Goal: Obtain resource: Download file/media

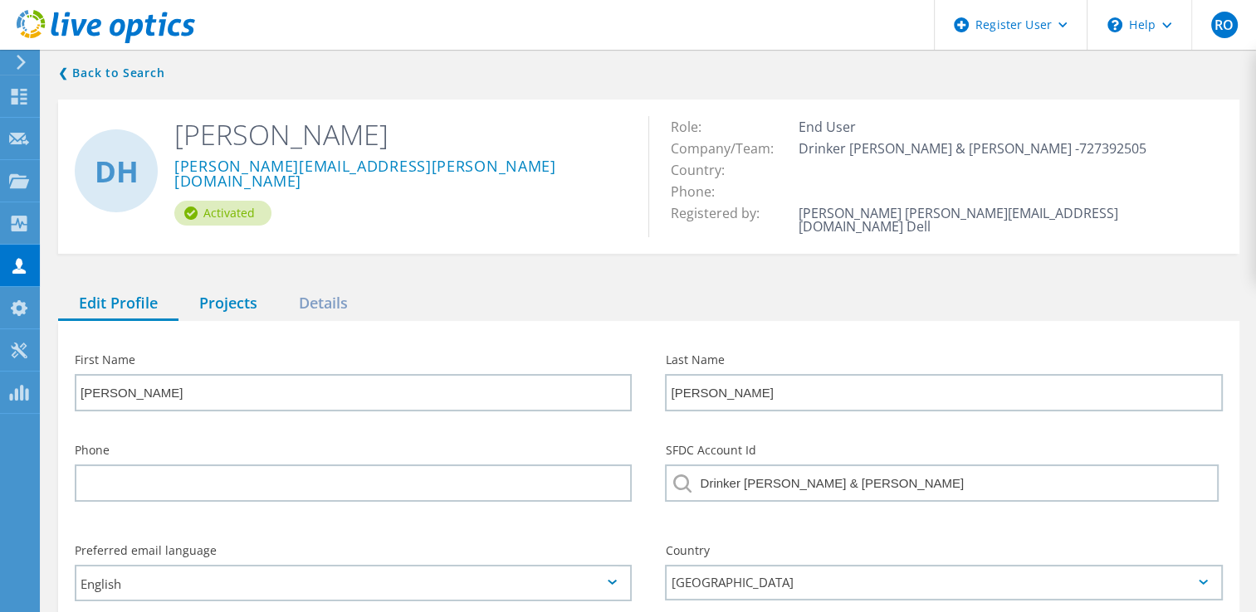
click at [240, 292] on div "Projects" at bounding box center [228, 304] width 100 height 34
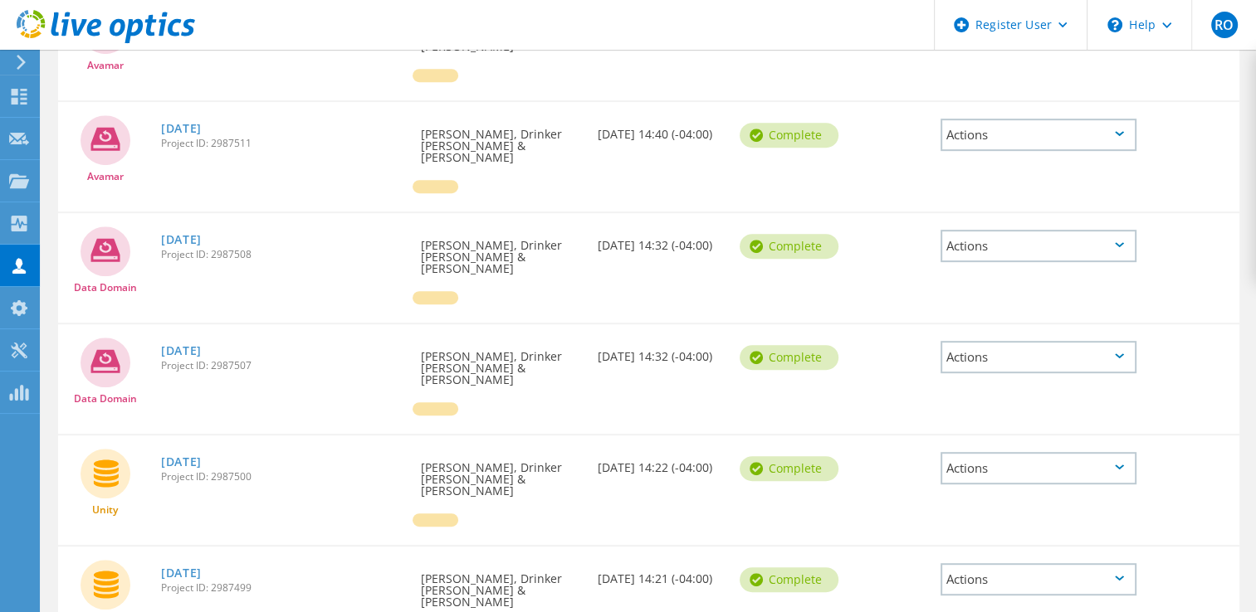
scroll to position [847, 0]
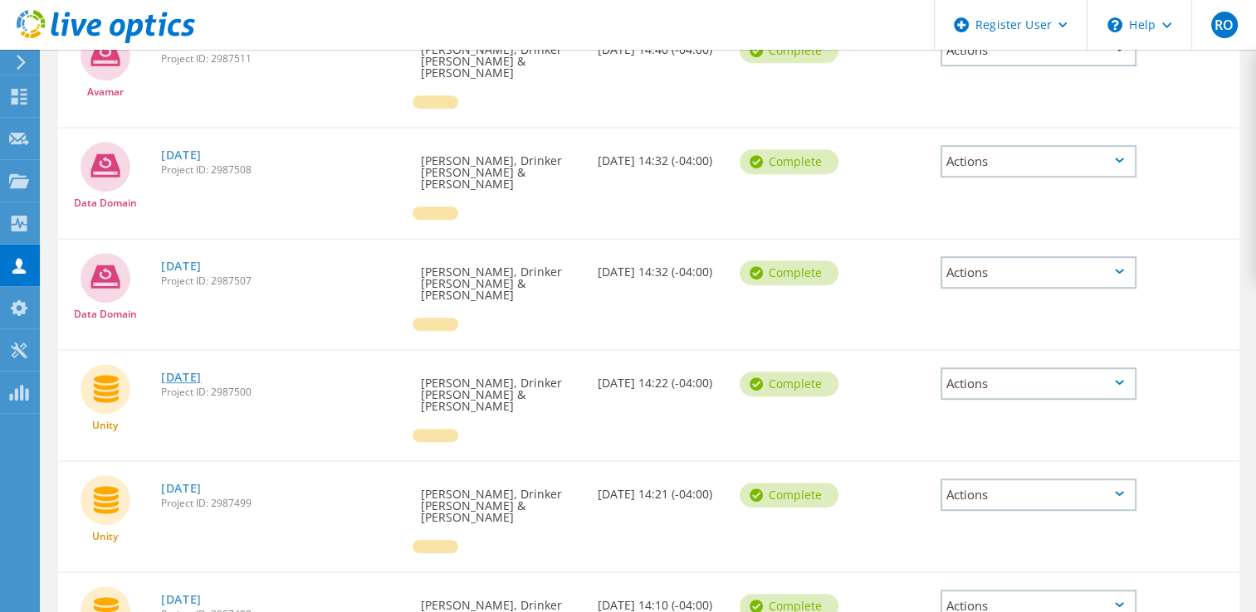
click at [202, 372] on link "[DATE]" at bounding box center [181, 378] width 41 height 12
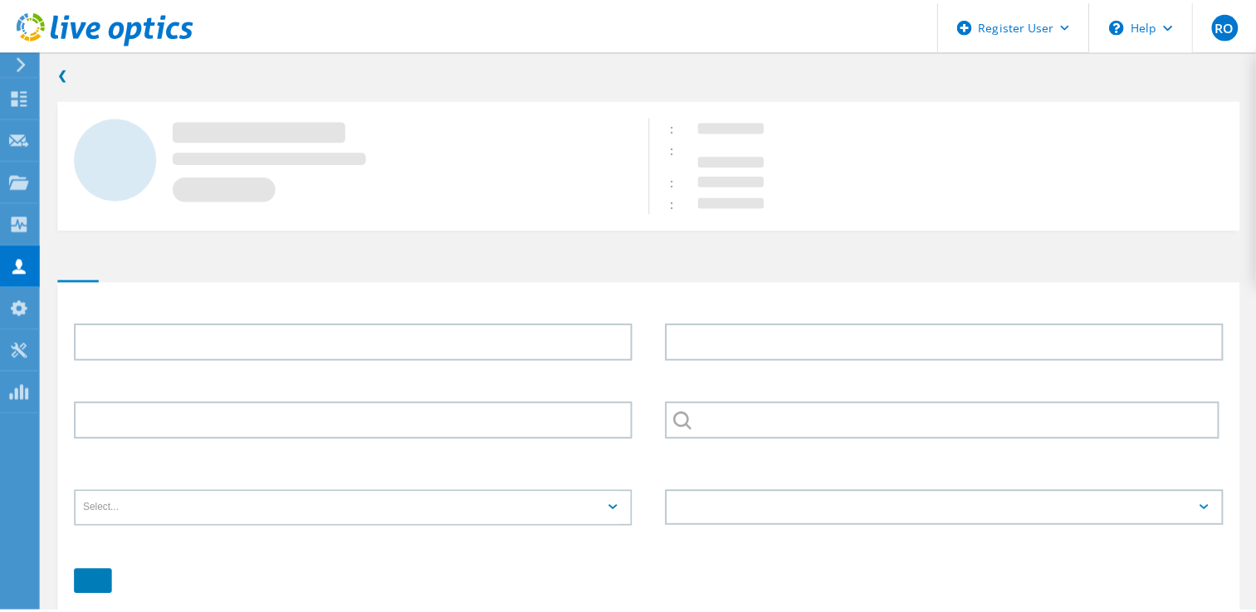
scroll to position [81, 0]
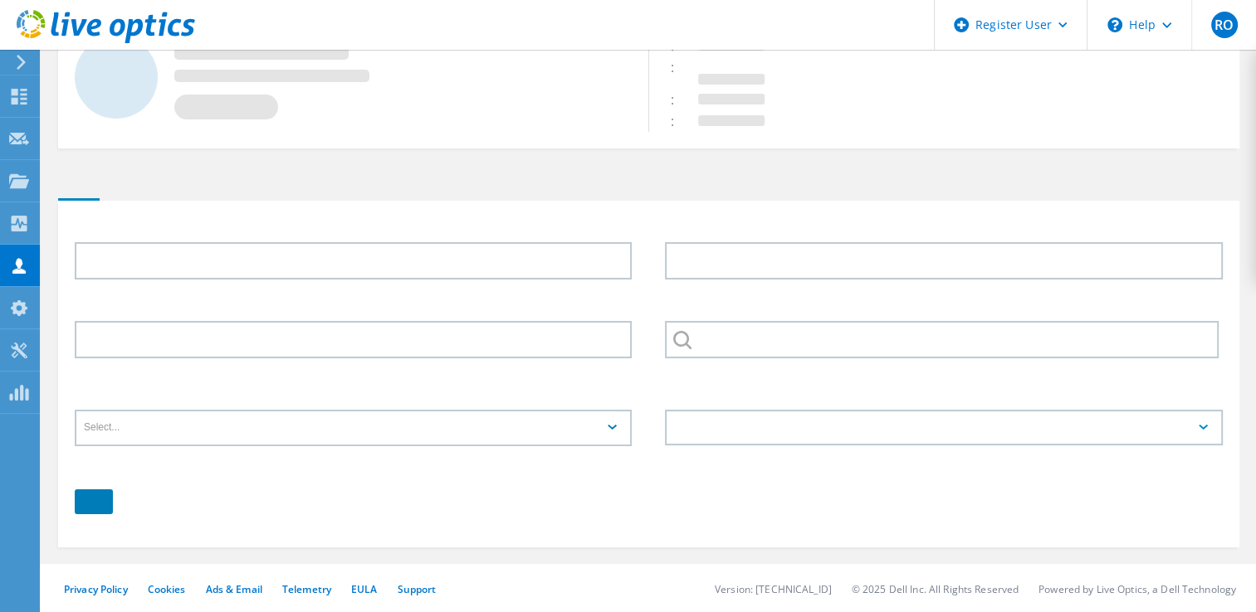
type input "[PERSON_NAME]"
type input "Drinker [PERSON_NAME] & [PERSON_NAME]"
type input "English"
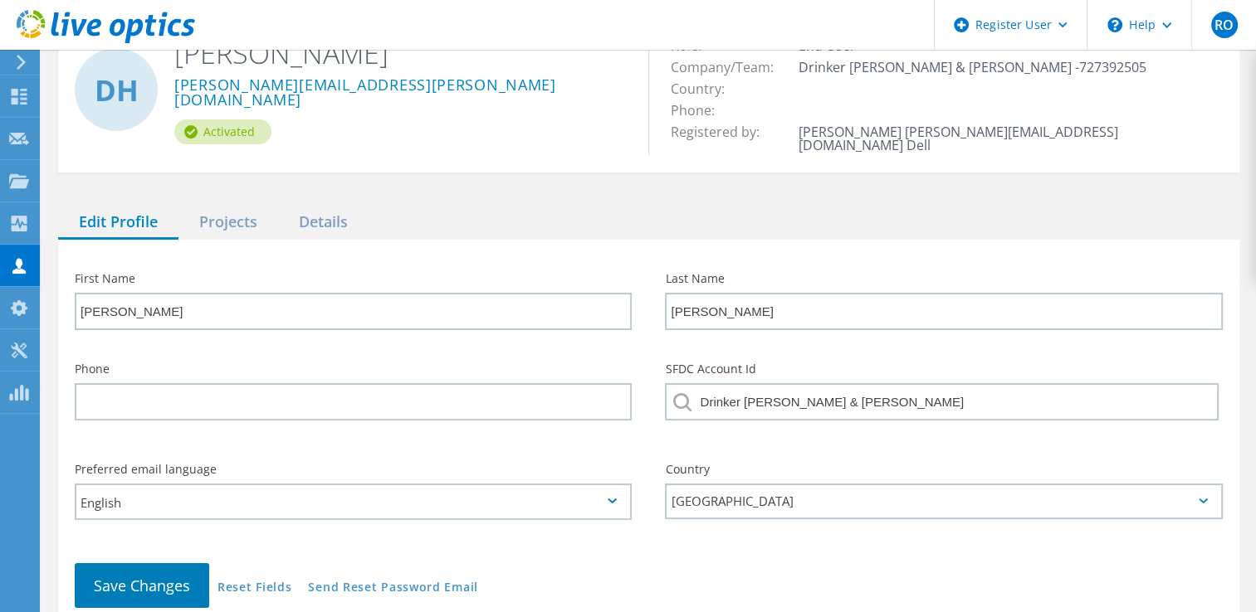
click at [226, 183] on div "❮ Back to Search DH [PERSON_NAME] [PERSON_NAME][EMAIL_ADDRESS][PERSON_NAME][DOM…" at bounding box center [648, 311] width 1214 height 693
click at [222, 211] on div "Projects" at bounding box center [228, 223] width 100 height 34
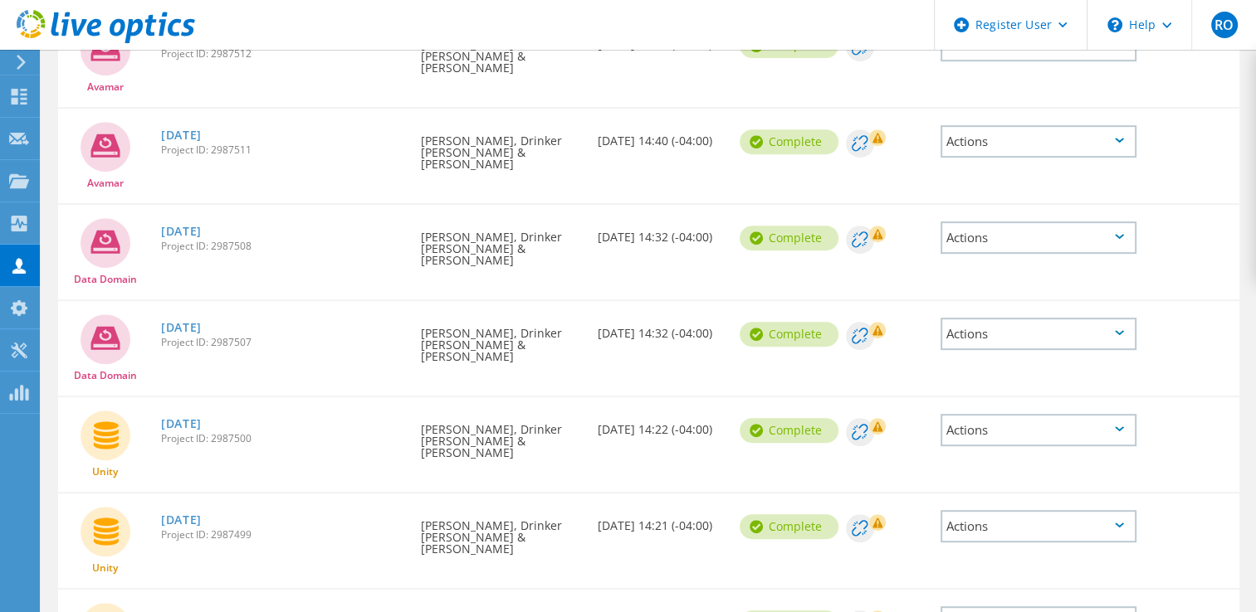
scroll to position [701, 0]
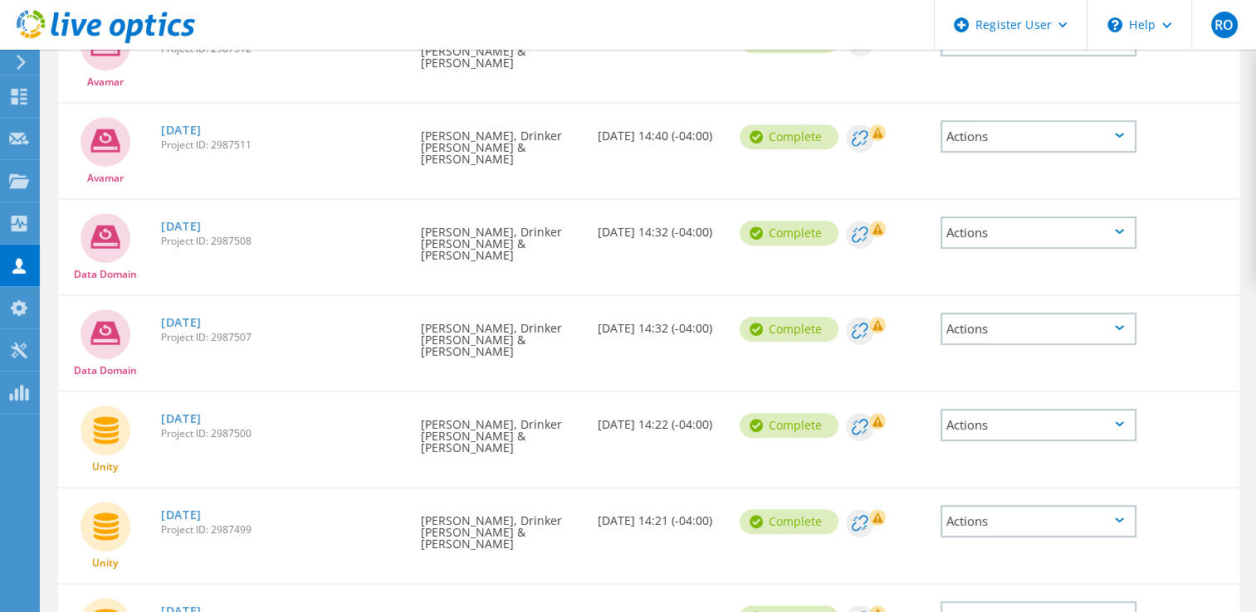
click at [202, 606] on link "[DATE]" at bounding box center [181, 612] width 41 height 12
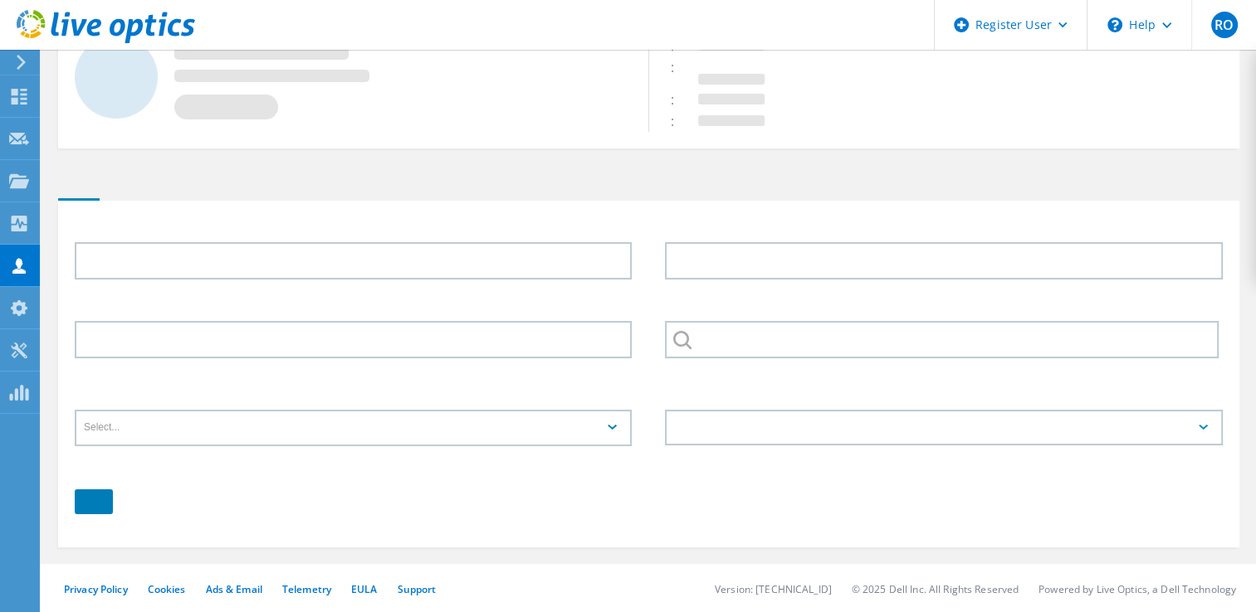
type input "[PERSON_NAME]"
type input "Drinker [PERSON_NAME] & [PERSON_NAME]"
type input "English"
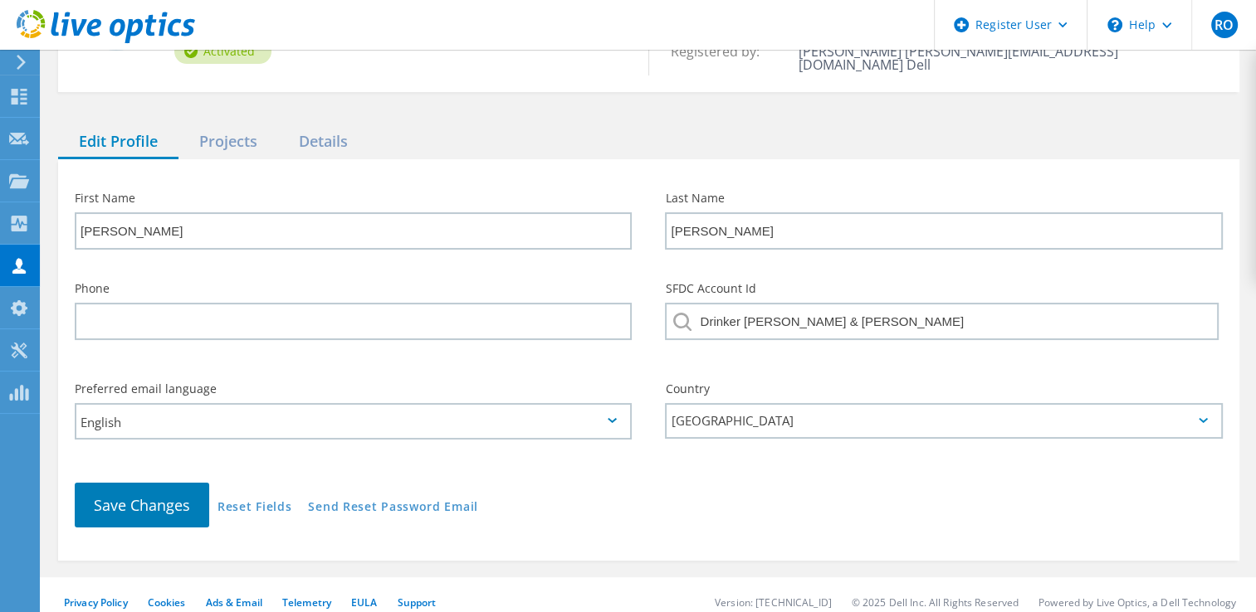
scroll to position [147, 0]
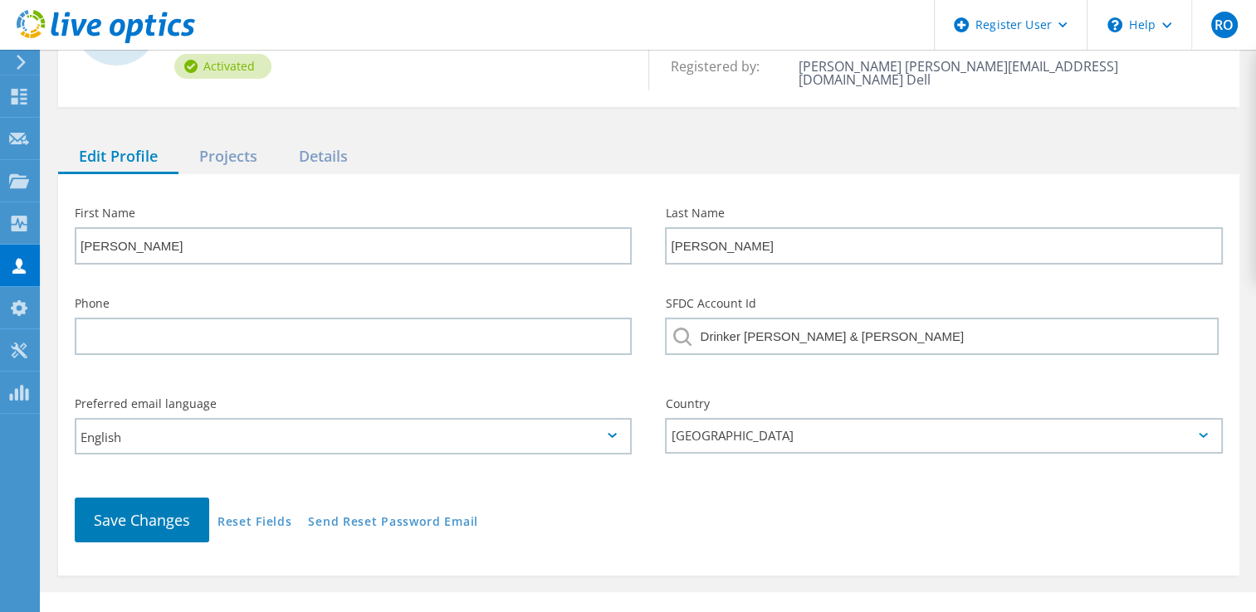
click at [251, 115] on div "❮ Back to Search DH David Hoppel david.hoppel@faegredrinker.com Activated Role:…" at bounding box center [648, 246] width 1214 height 693
click at [236, 140] on div "Projects" at bounding box center [228, 157] width 100 height 34
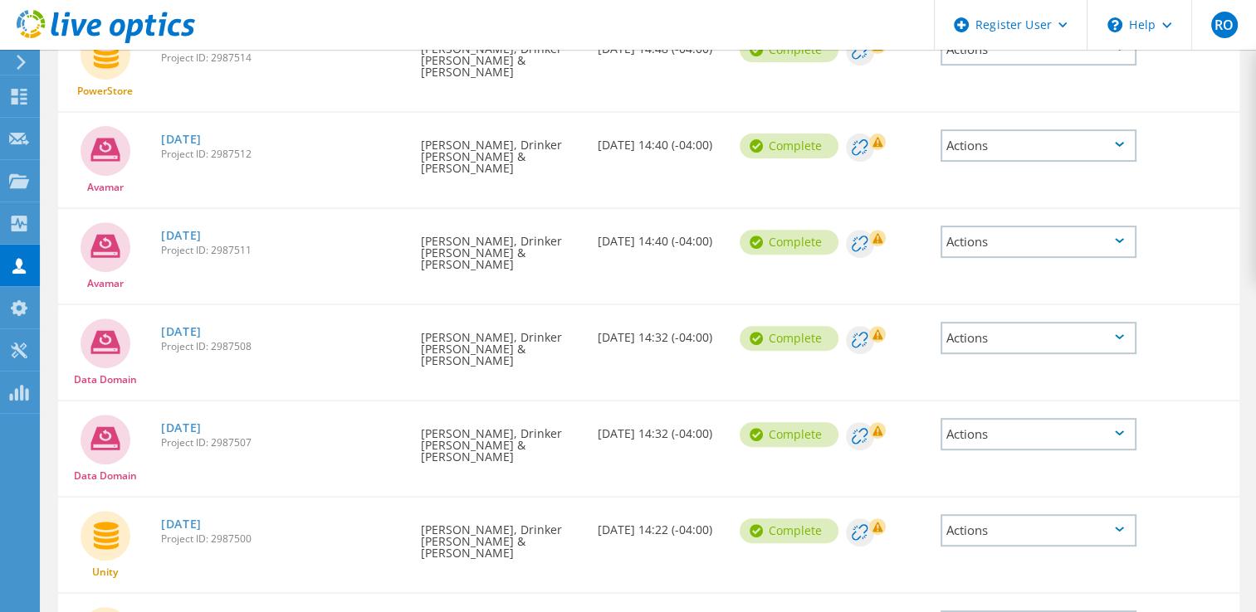
scroll to position [701, 0]
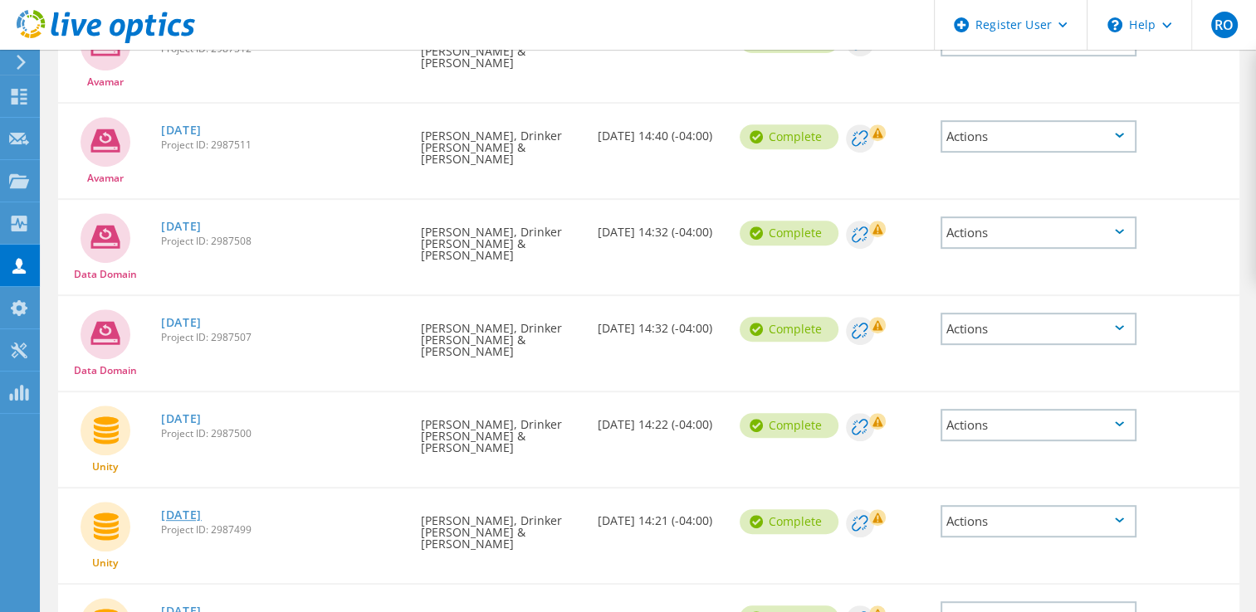
click at [181, 510] on link "[DATE]" at bounding box center [181, 516] width 41 height 12
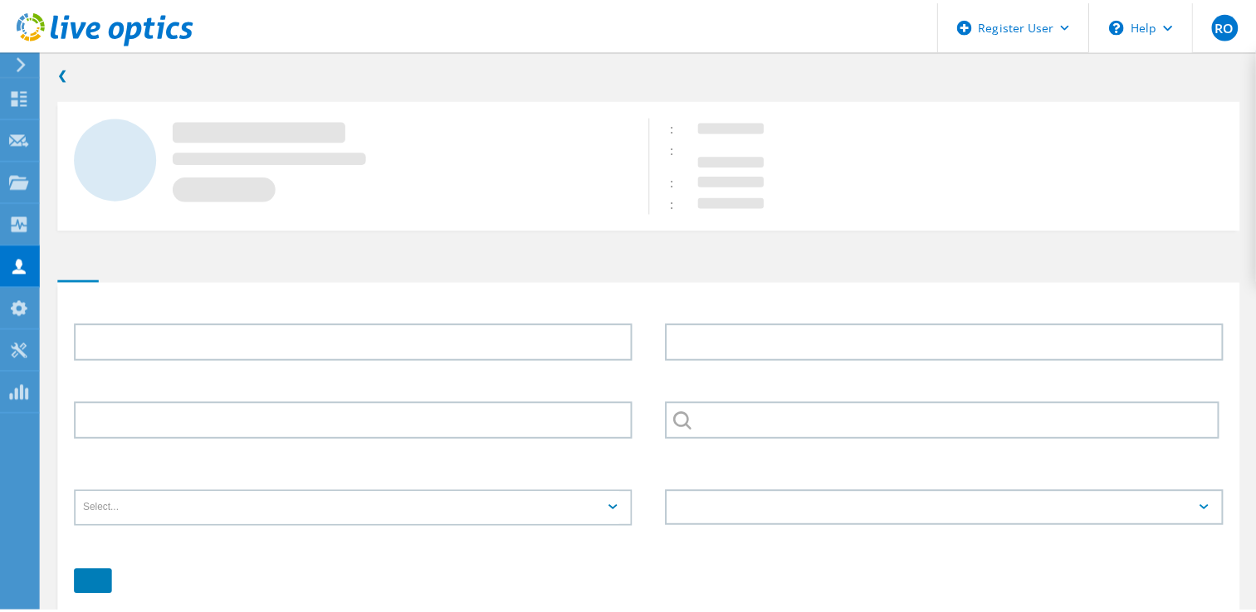
scroll to position [81, 0]
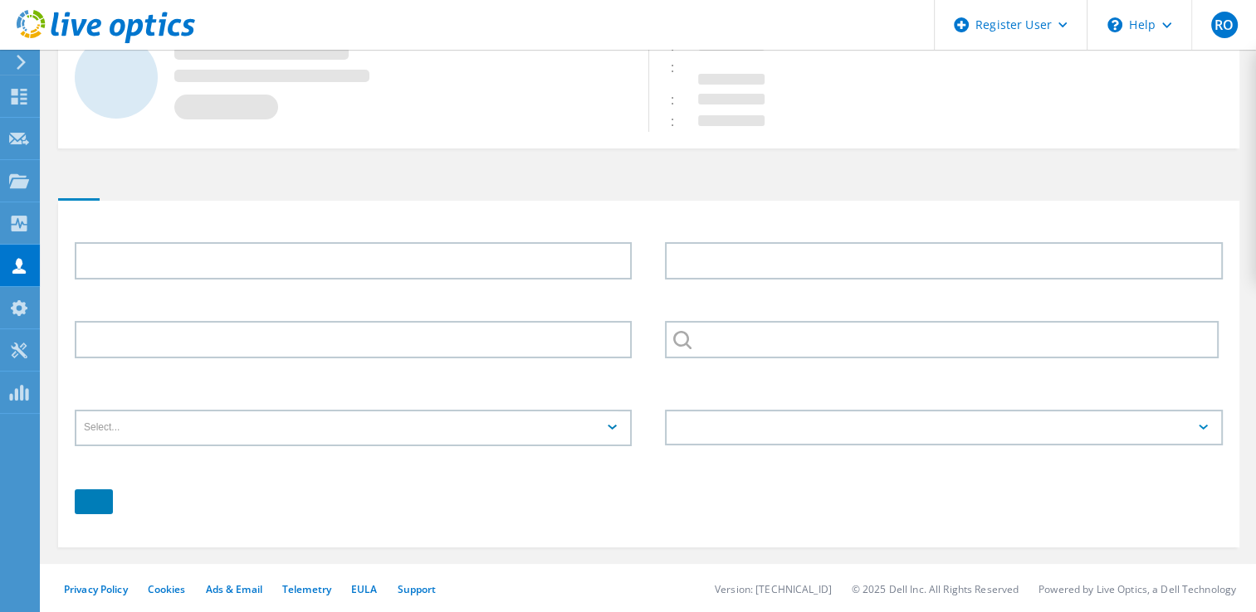
type input "[PERSON_NAME]"
type input "Drinker [PERSON_NAME] & [PERSON_NAME]"
type input "English"
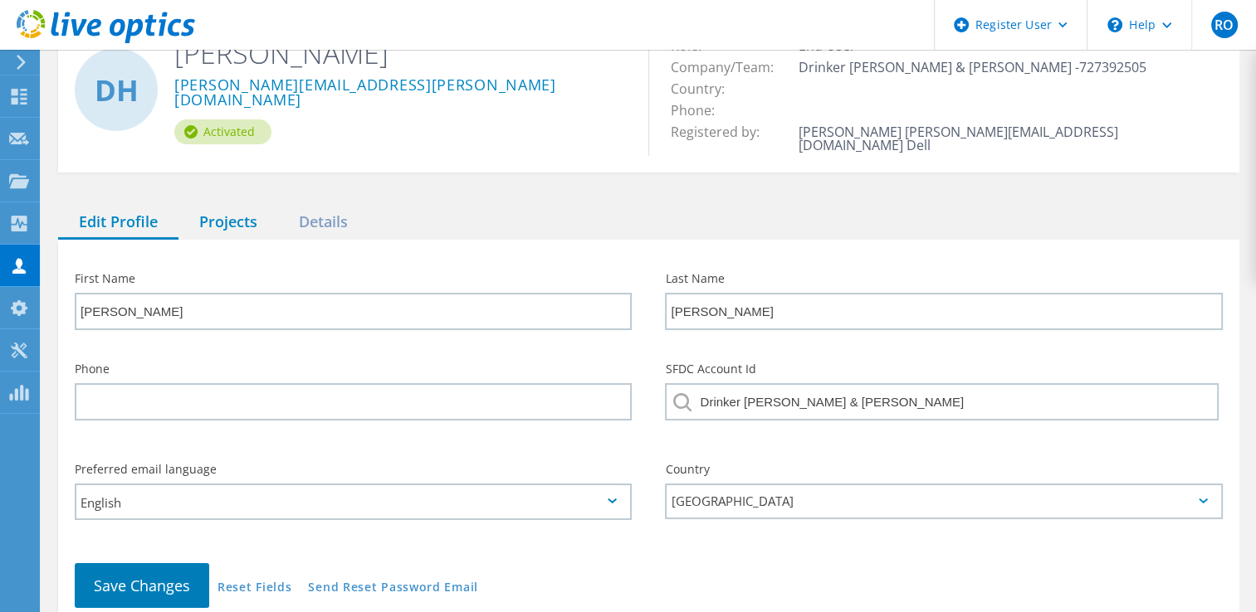
click at [239, 206] on div "Projects" at bounding box center [228, 223] width 100 height 34
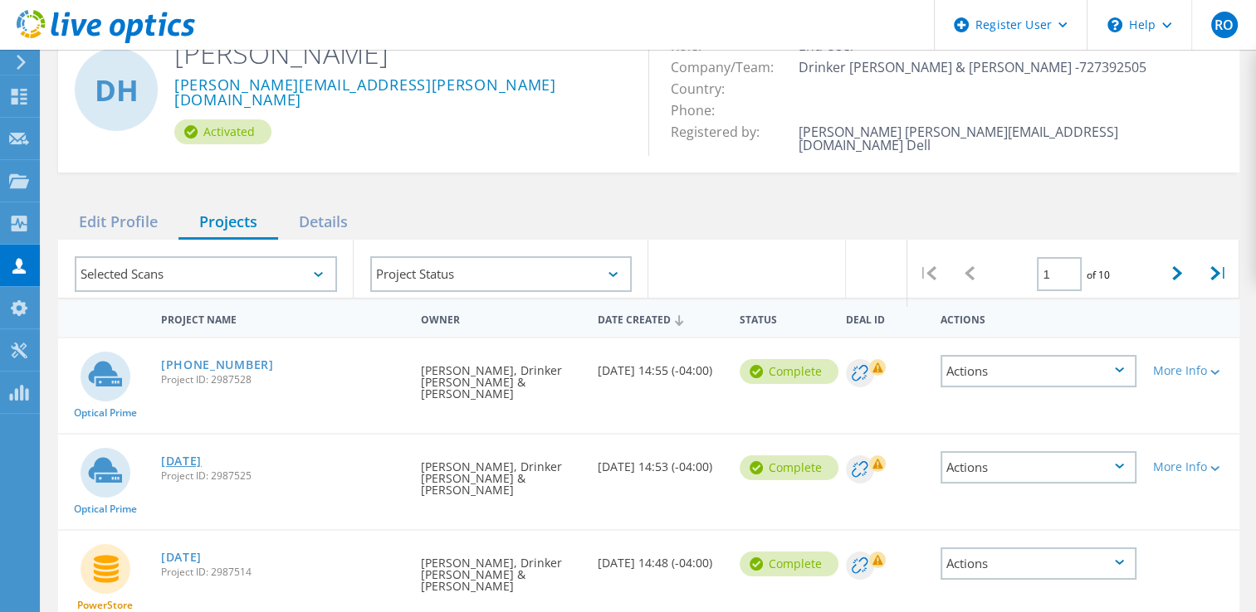
click at [189, 456] on link "[DATE]" at bounding box center [181, 462] width 41 height 12
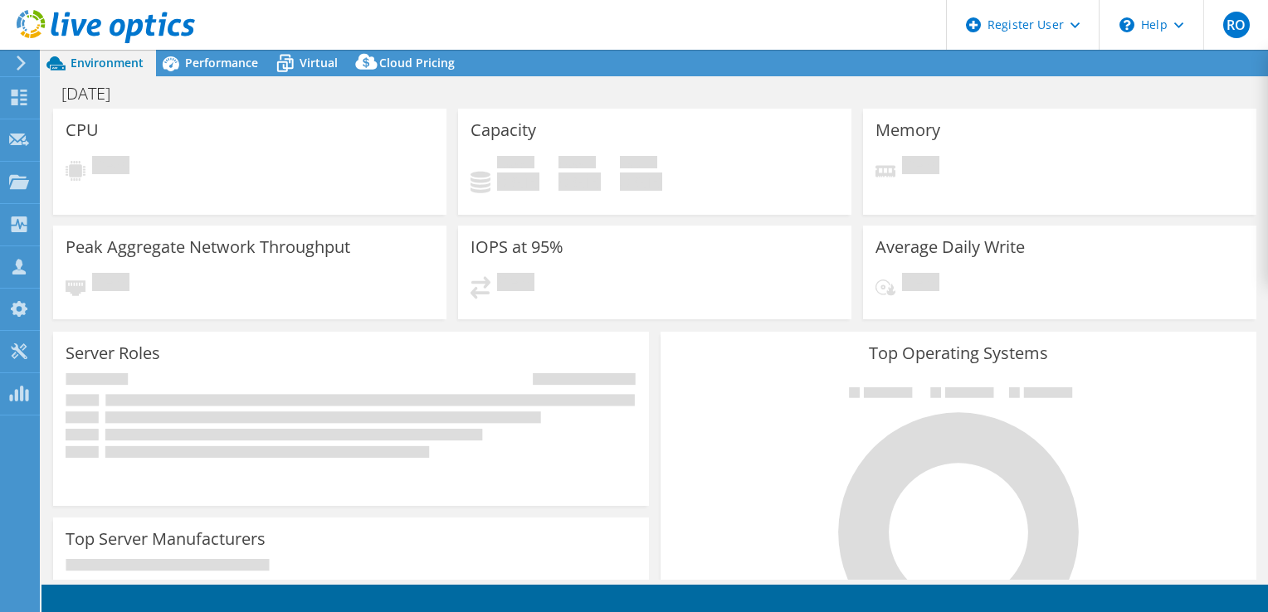
select select "USD"
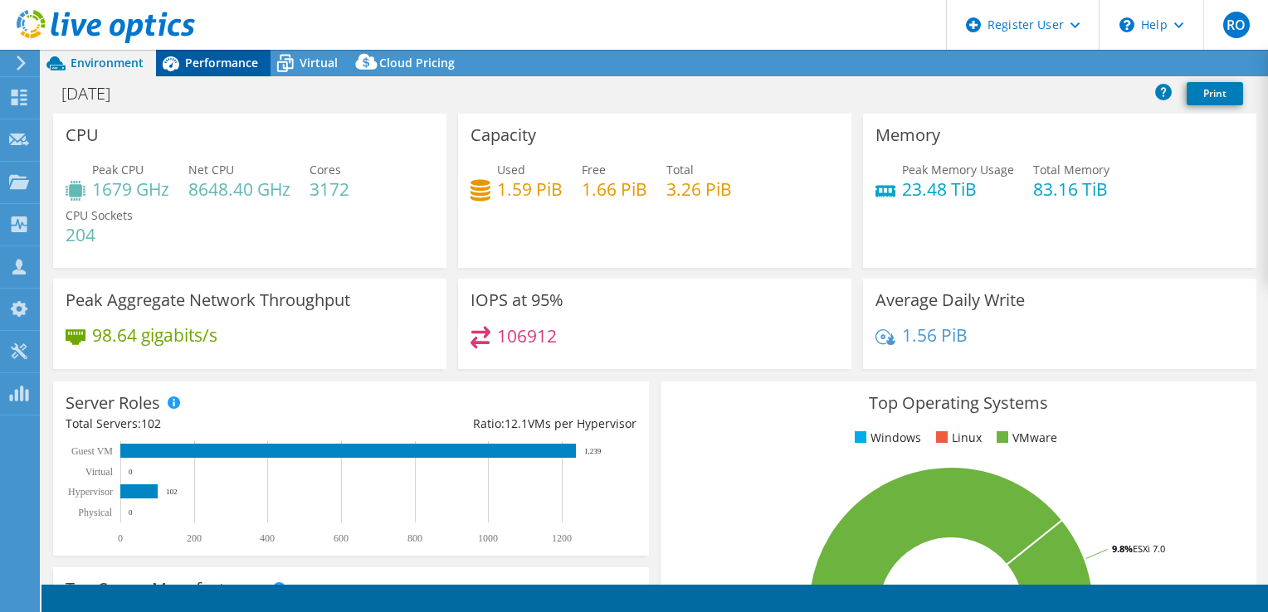
click at [218, 68] on span "Performance" at bounding box center [221, 63] width 73 height 16
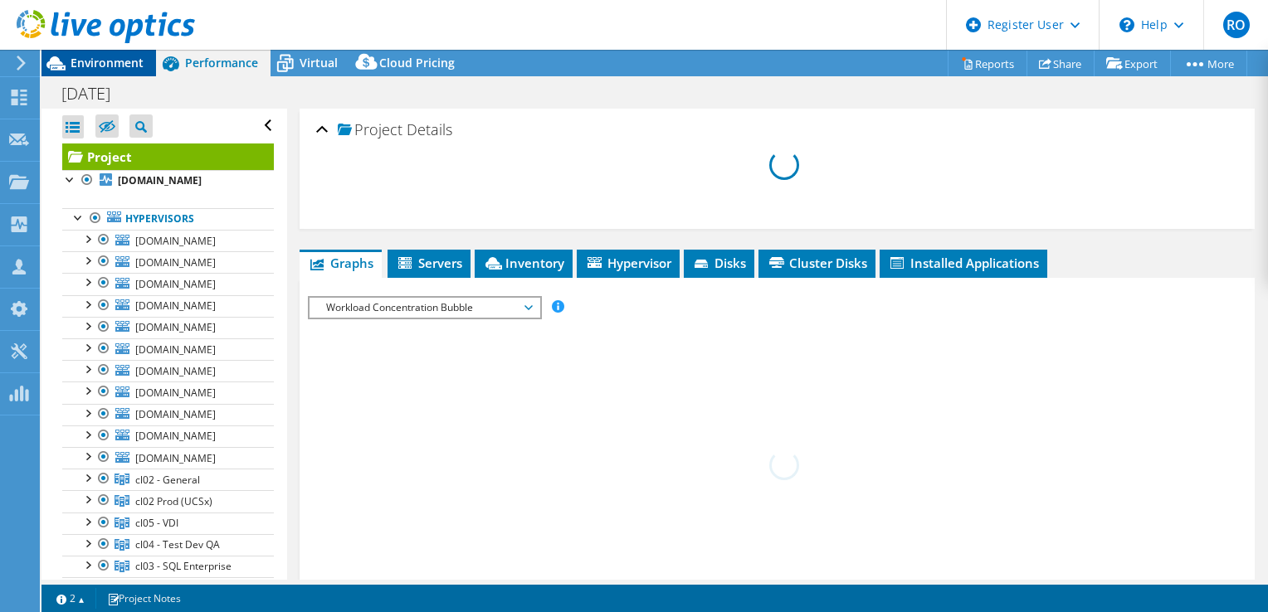
click at [132, 66] on span "Environment" at bounding box center [107, 63] width 73 height 16
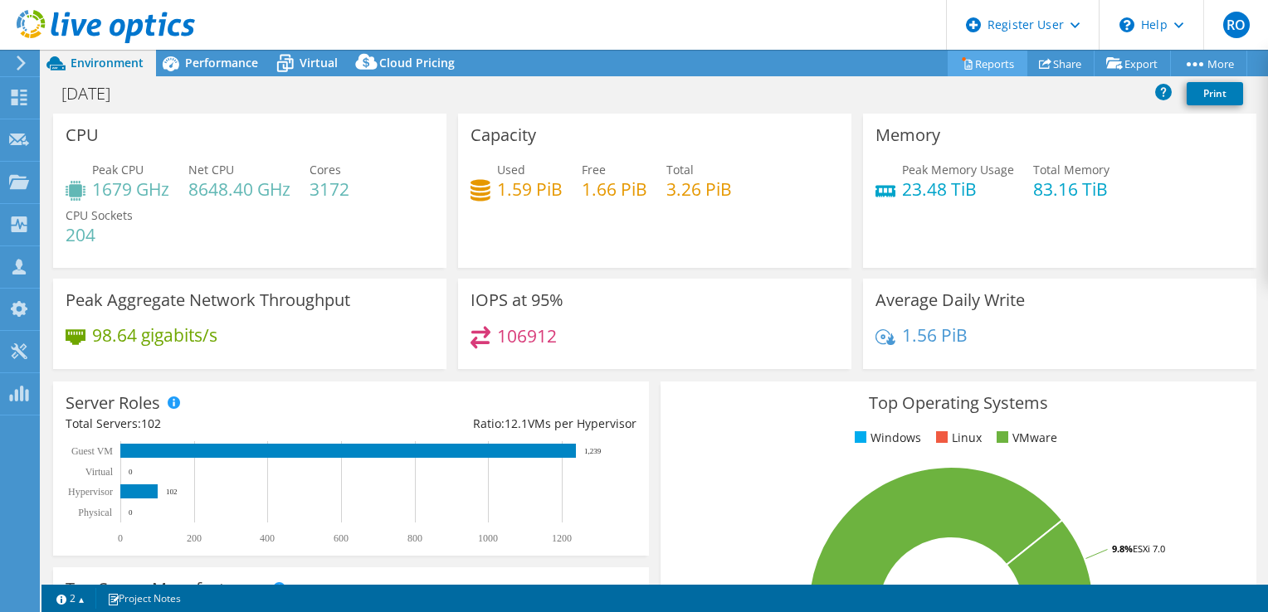
click at [997, 62] on link "Reports" at bounding box center [988, 64] width 80 height 26
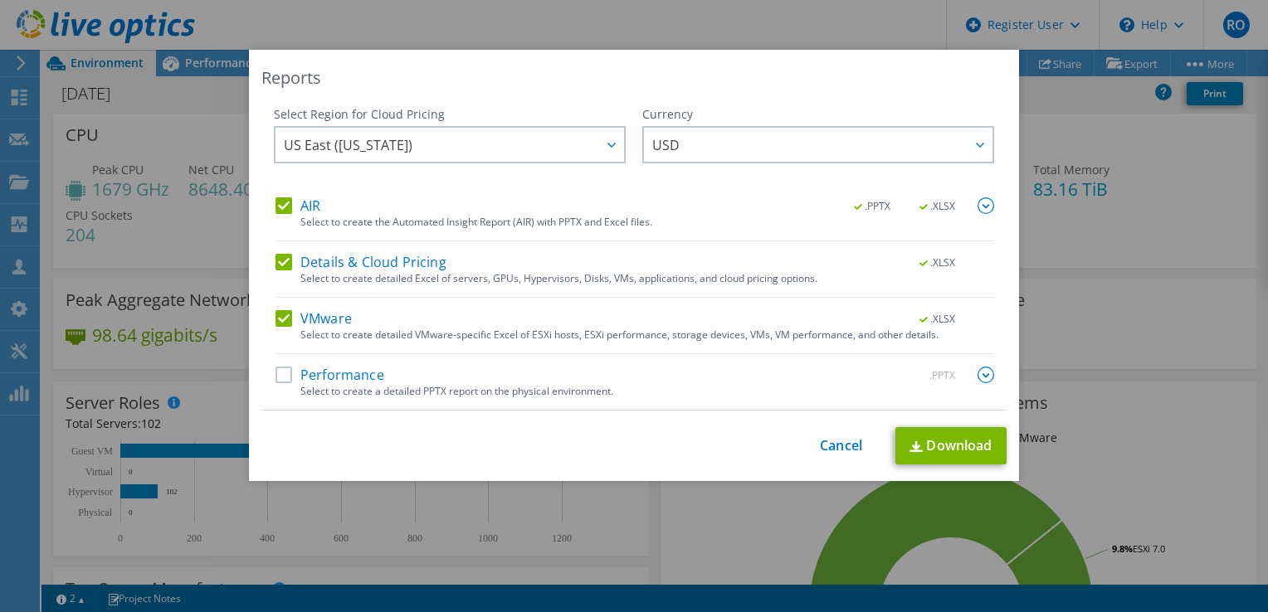
click at [276, 373] on label "Performance" at bounding box center [330, 375] width 109 height 17
click at [0, 0] on input "Performance" at bounding box center [0, 0] width 0 height 0
click at [283, 266] on label "Details & Cloud Pricing" at bounding box center [361, 262] width 171 height 17
click at [0, 0] on input "Details & Cloud Pricing" at bounding box center [0, 0] width 0 height 0
click at [283, 265] on label "Details & Cloud Pricing" at bounding box center [361, 262] width 171 height 17
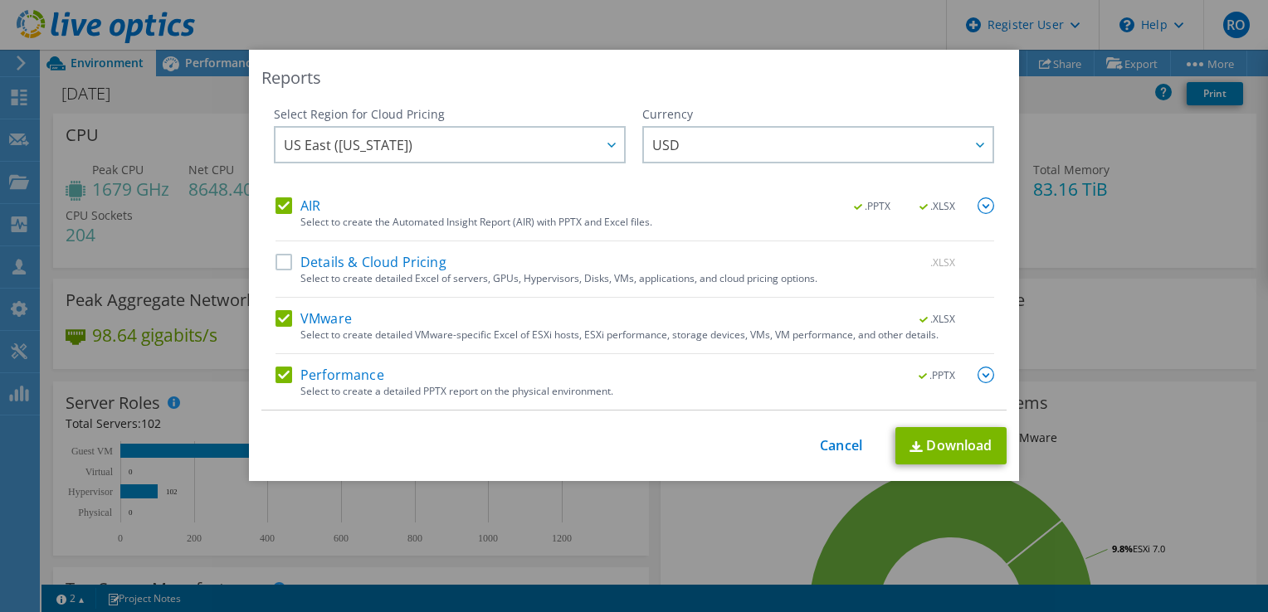
click at [0, 0] on input "Details & Cloud Pricing" at bounding box center [0, 0] width 0 height 0
click at [907, 435] on link "Download" at bounding box center [951, 445] width 111 height 37
click at [1087, 99] on div "Reports Select Region for Cloud Pricing Asia Pacific ([GEOGRAPHIC_DATA]) [GEOGR…" at bounding box center [634, 306] width 1268 height 513
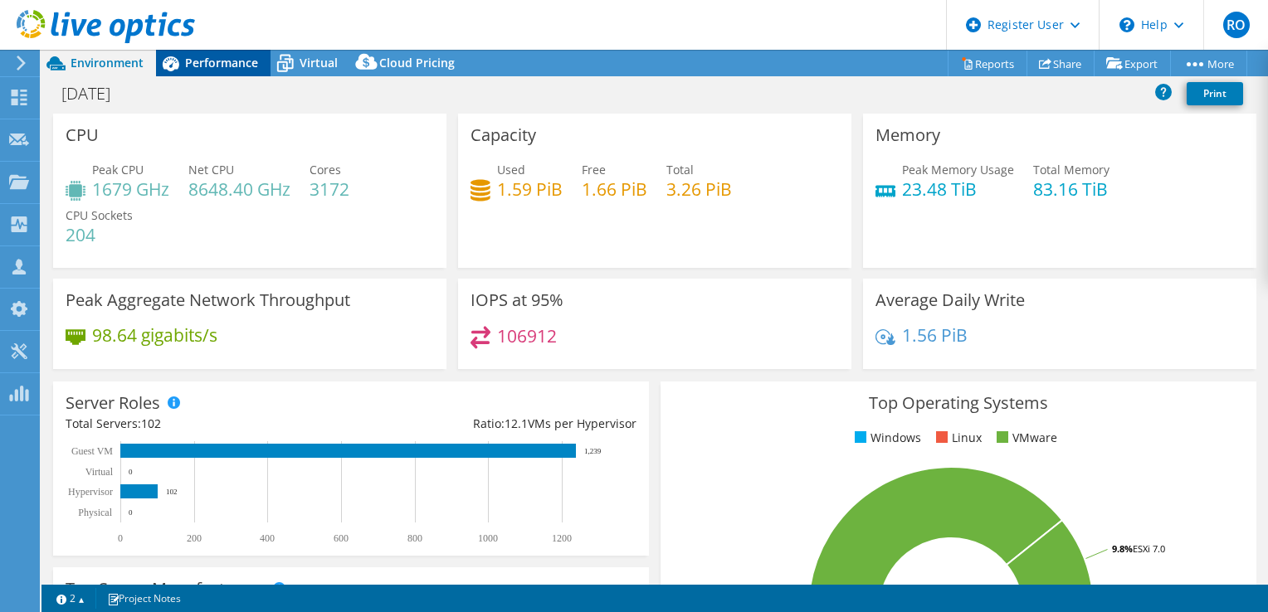
click at [244, 62] on span "Performance" at bounding box center [221, 63] width 73 height 16
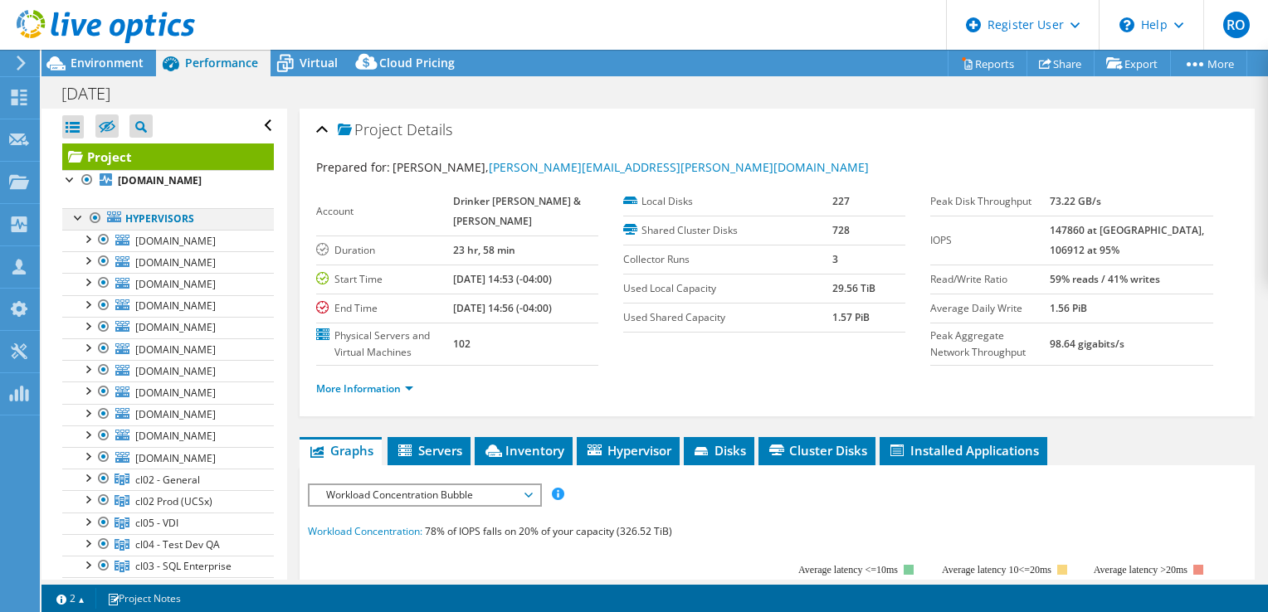
click at [79, 225] on div at bounding box center [79, 216] width 17 height 17
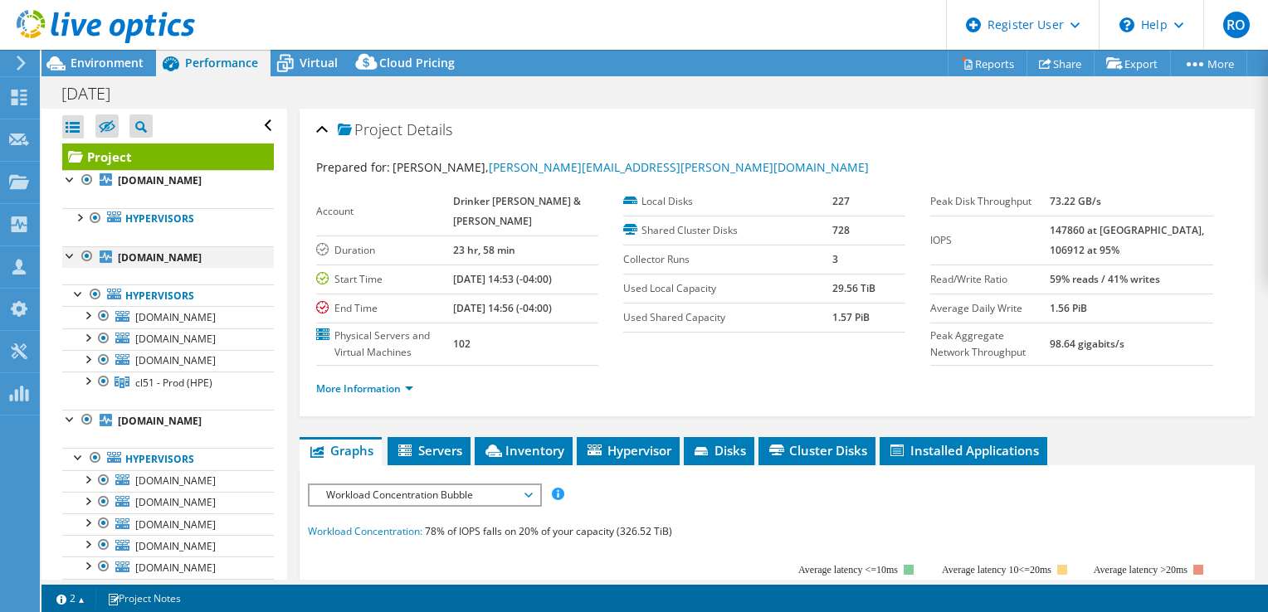
click at [76, 263] on div at bounding box center [70, 254] width 17 height 17
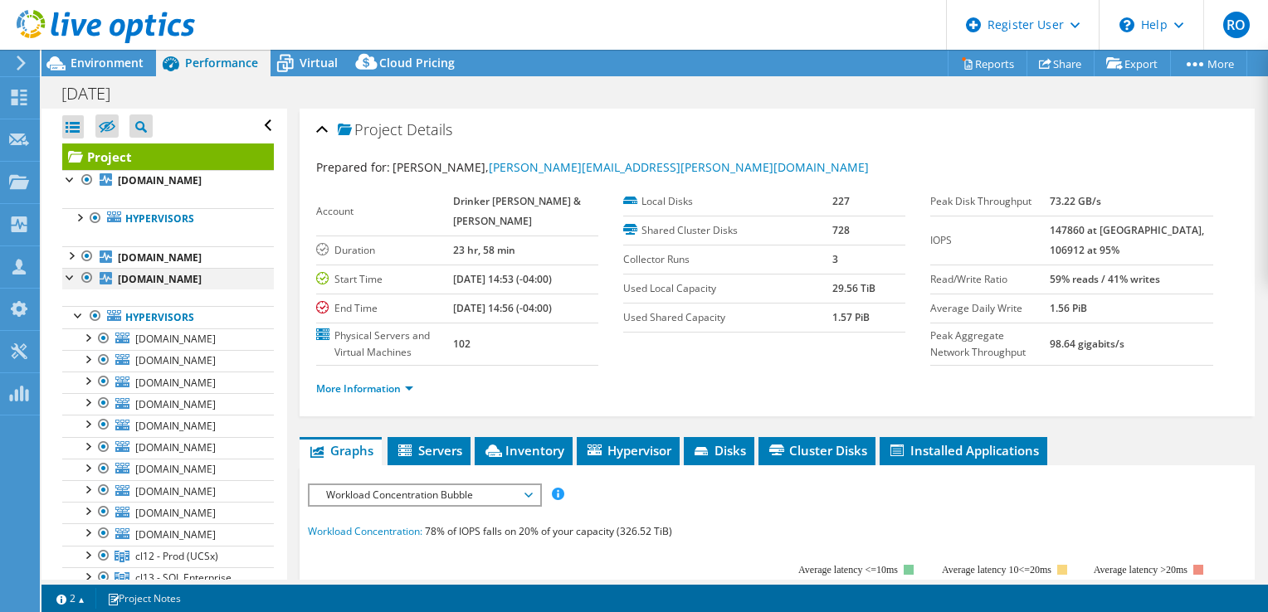
click at [74, 285] on div at bounding box center [70, 276] width 17 height 17
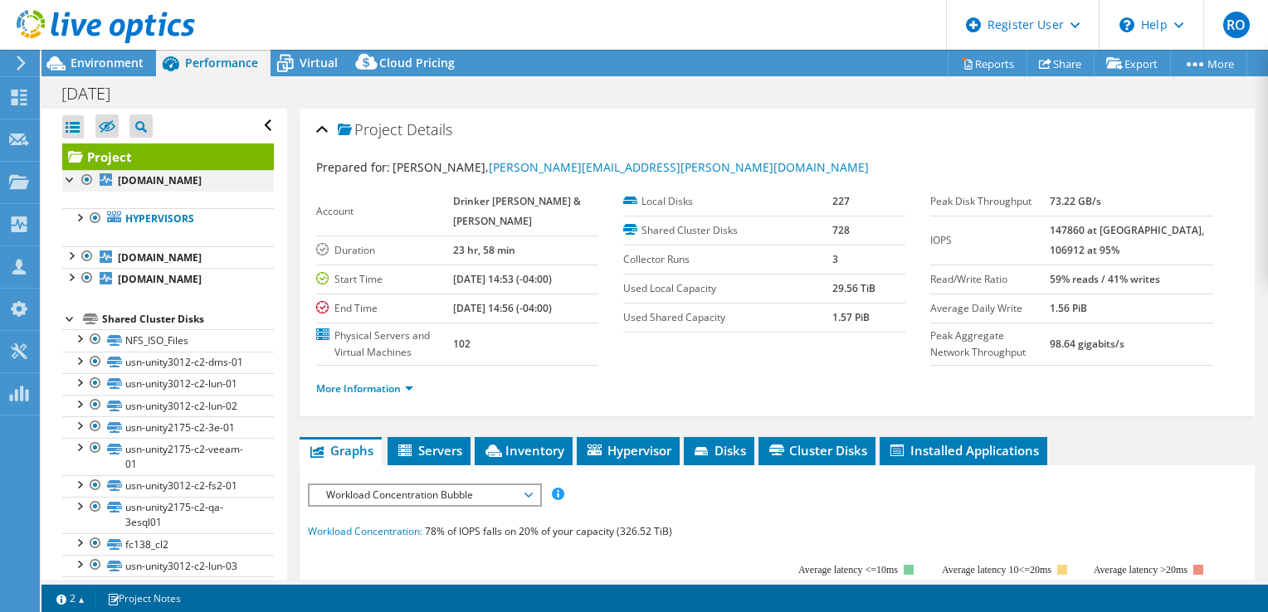
click at [72, 177] on div at bounding box center [70, 178] width 17 height 17
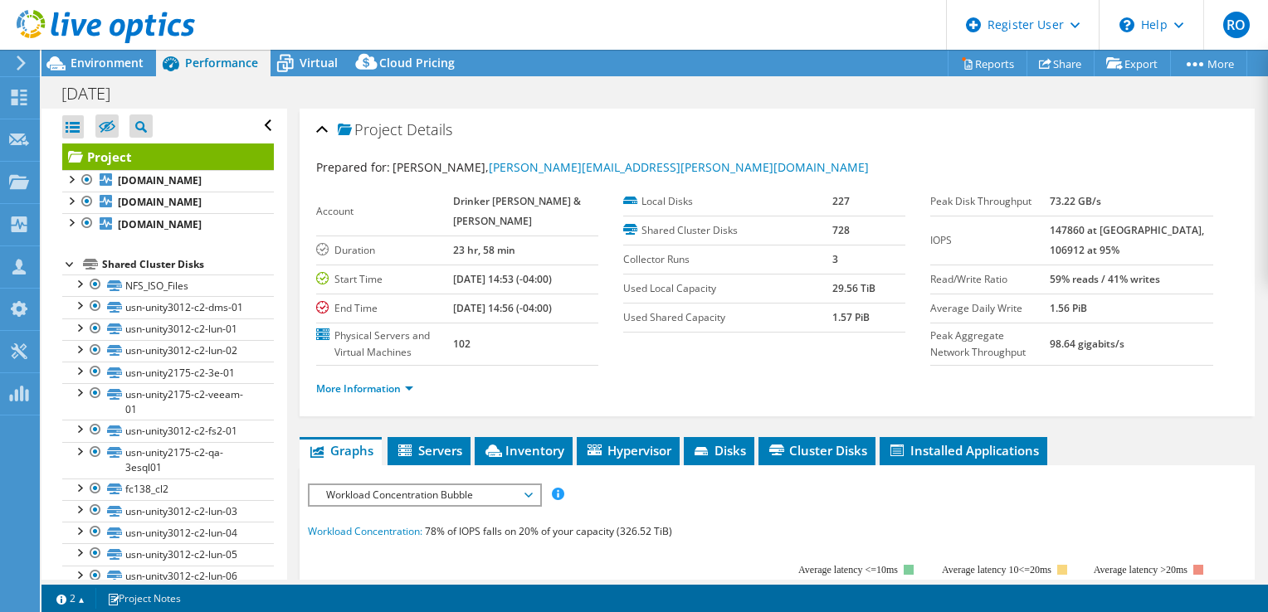
click at [71, 271] on div at bounding box center [70, 263] width 17 height 17
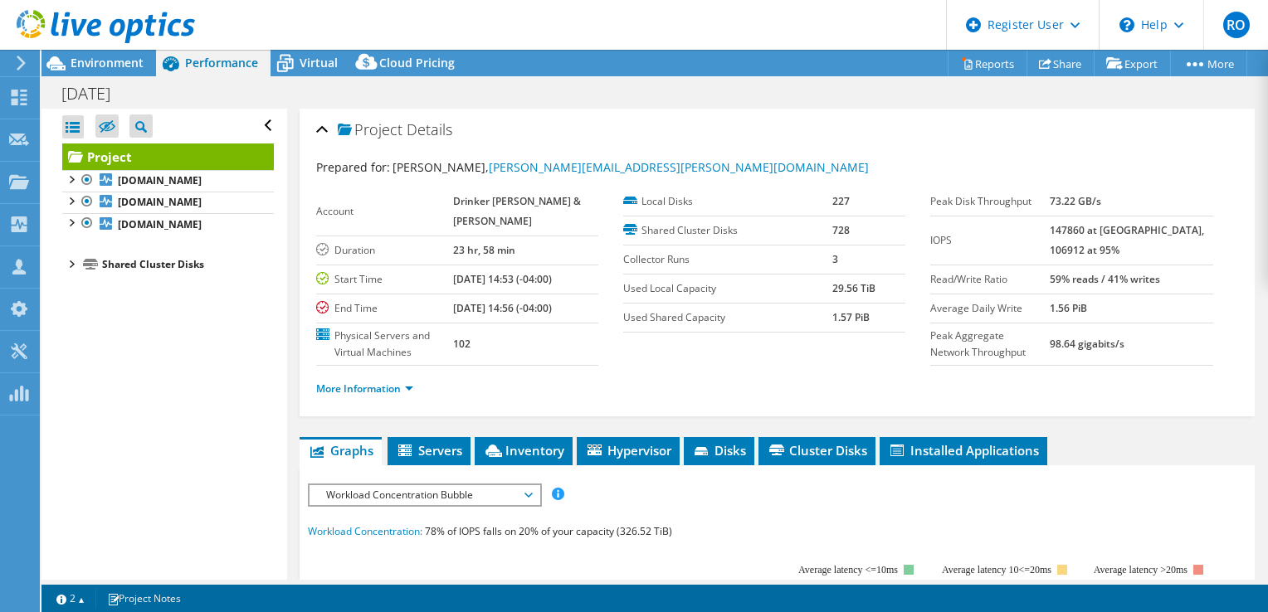
click at [71, 271] on div at bounding box center [70, 263] width 17 height 17
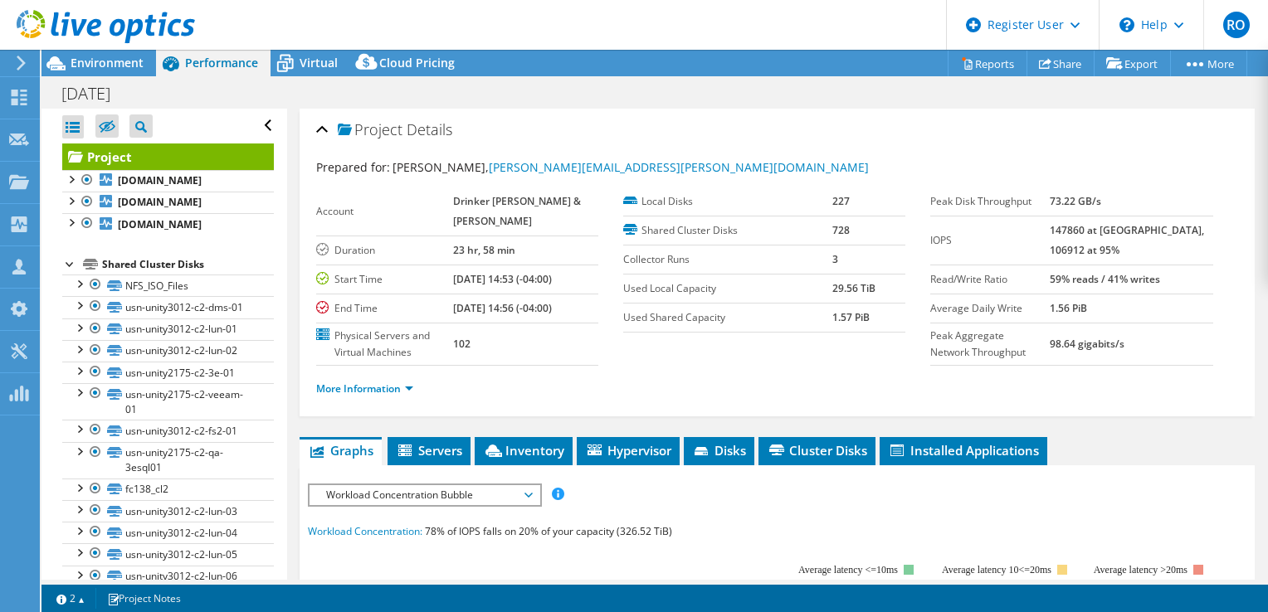
click at [71, 271] on div at bounding box center [70, 263] width 17 height 17
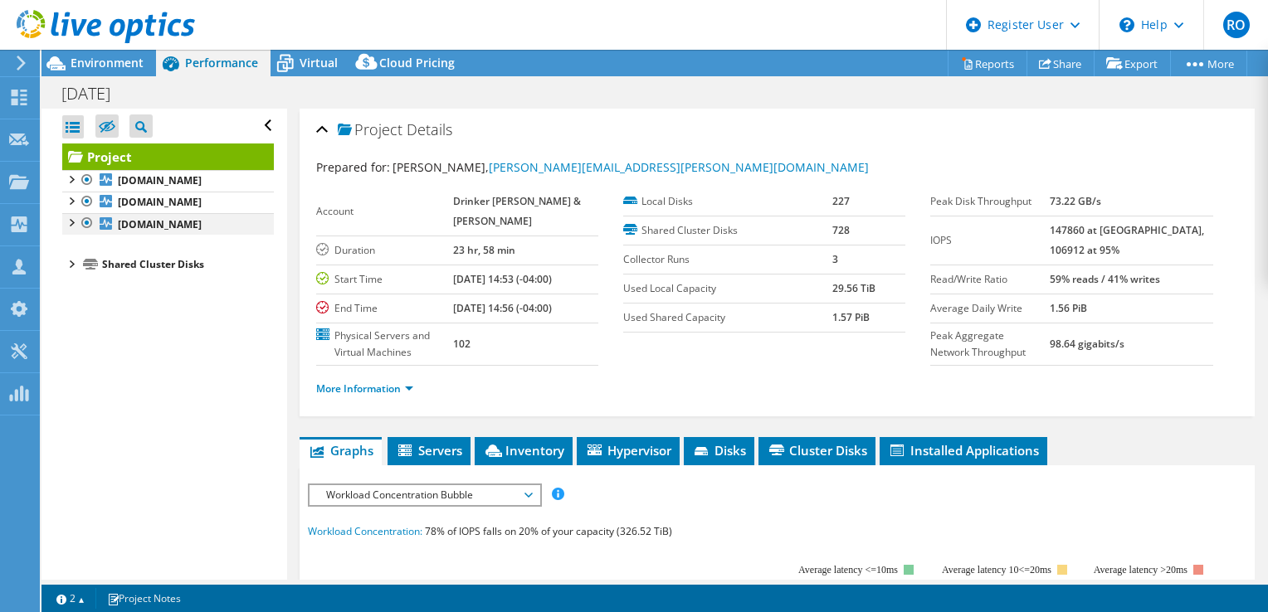
click at [71, 230] on div at bounding box center [70, 221] width 17 height 17
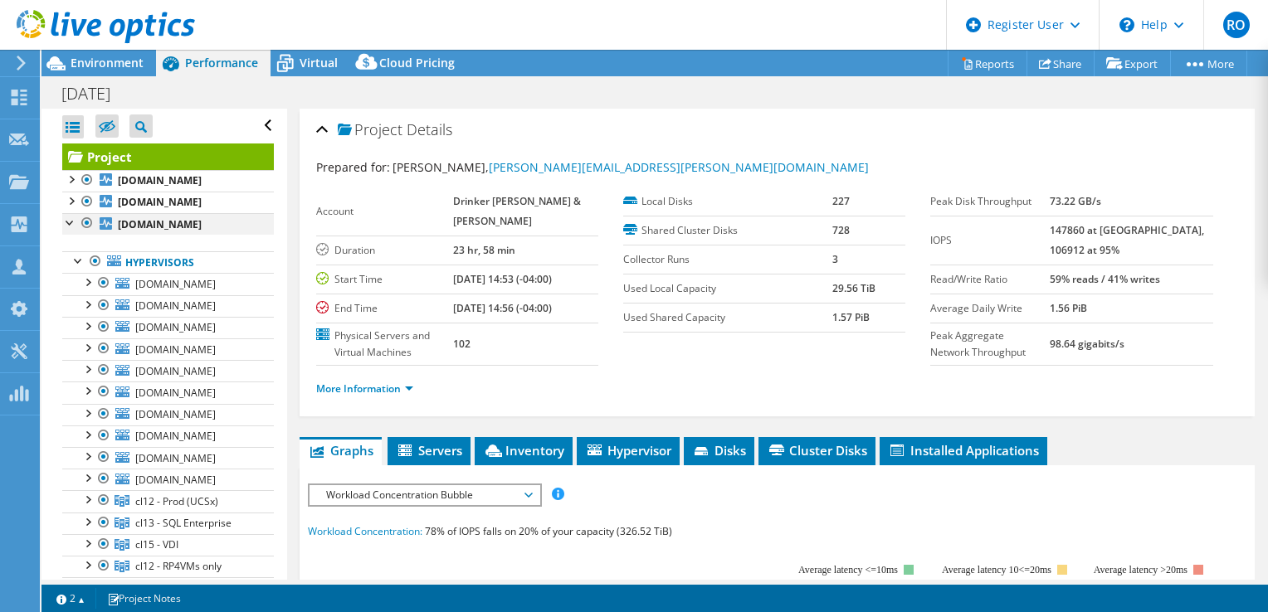
click at [71, 230] on div at bounding box center [70, 221] width 17 height 17
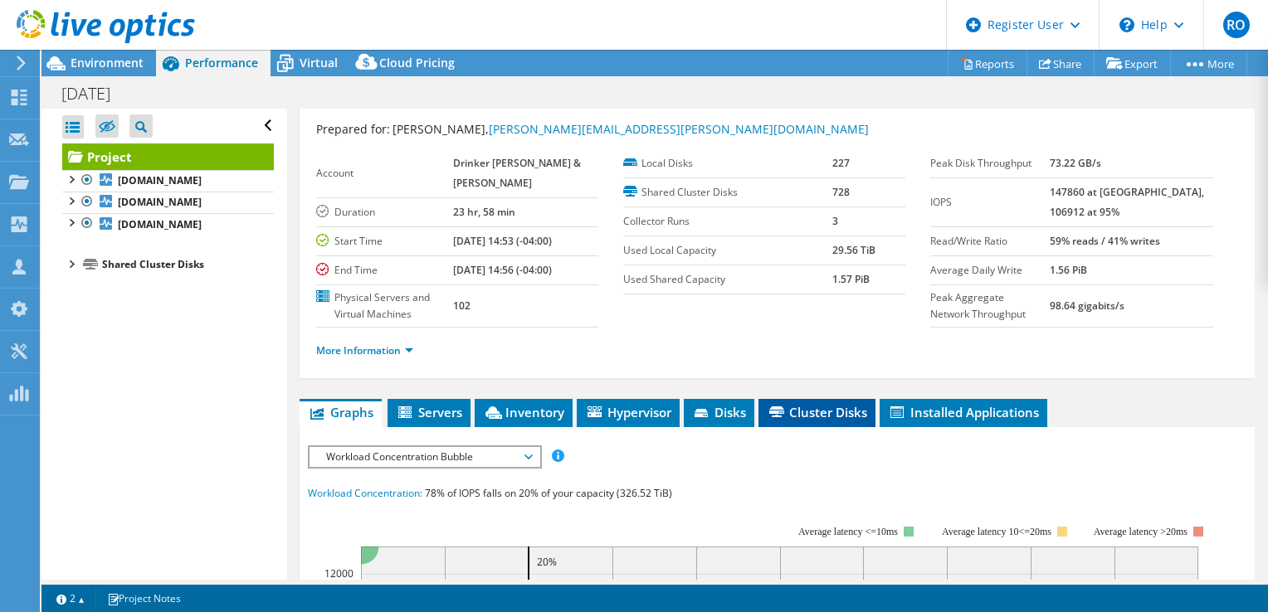
scroll to position [54, 0]
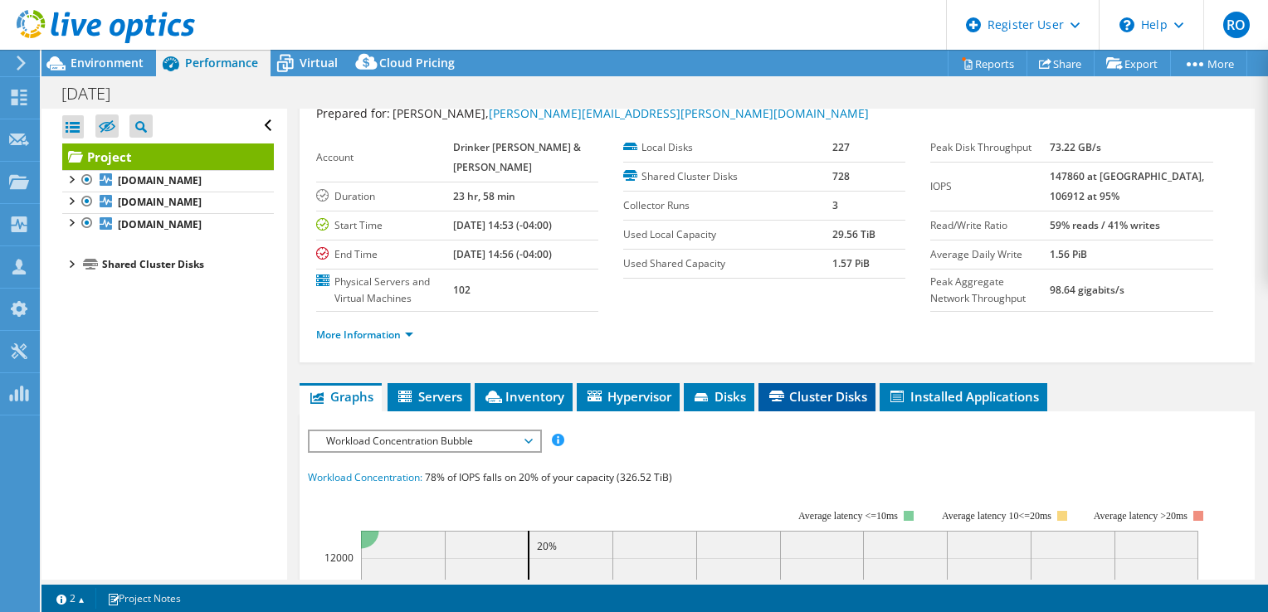
click at [795, 412] on li "Cluster Disks" at bounding box center [817, 397] width 117 height 28
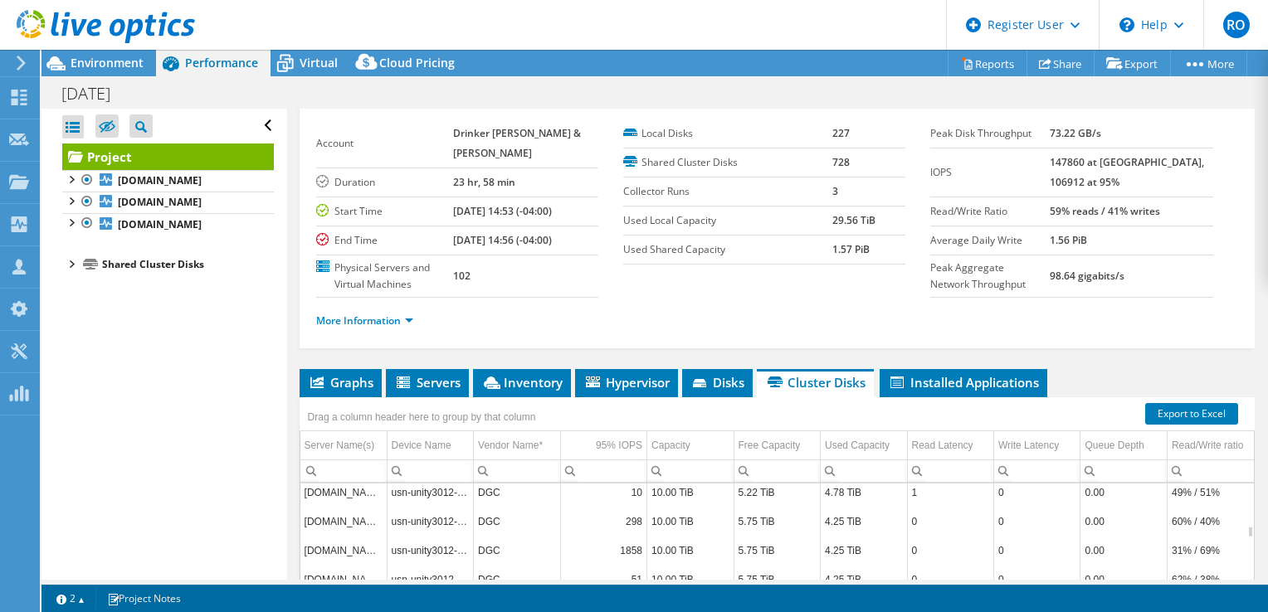
scroll to position [24028, 0]
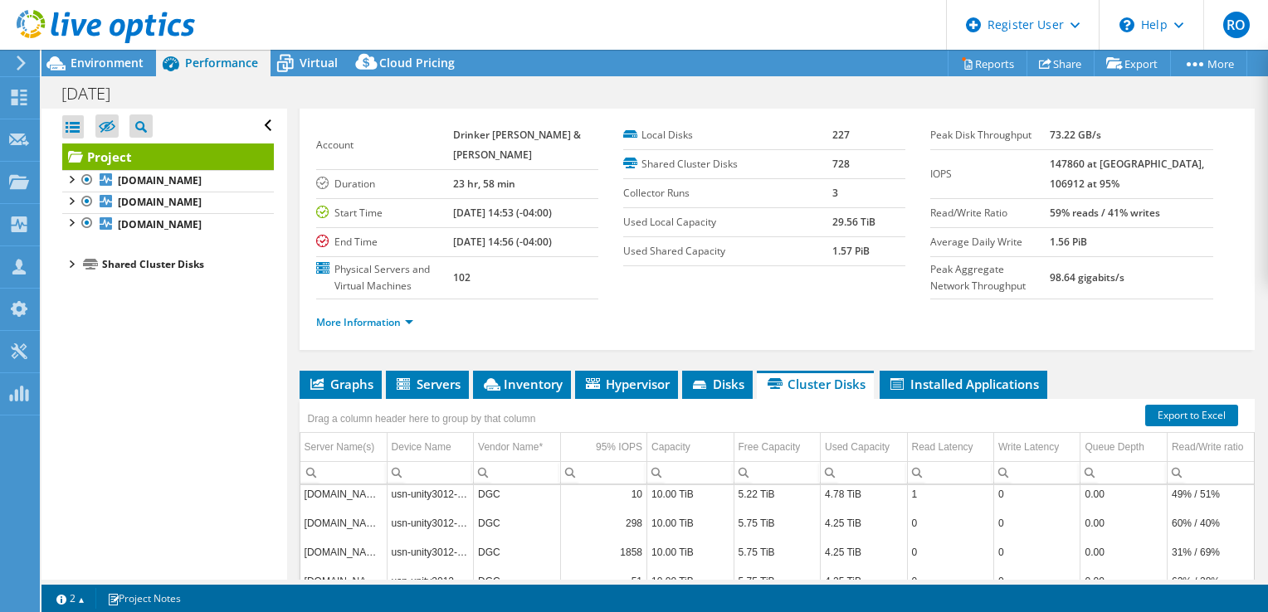
click at [195, 275] on div "Shared Cluster Disks" at bounding box center [188, 265] width 172 height 20
click at [77, 271] on div at bounding box center [70, 263] width 17 height 17
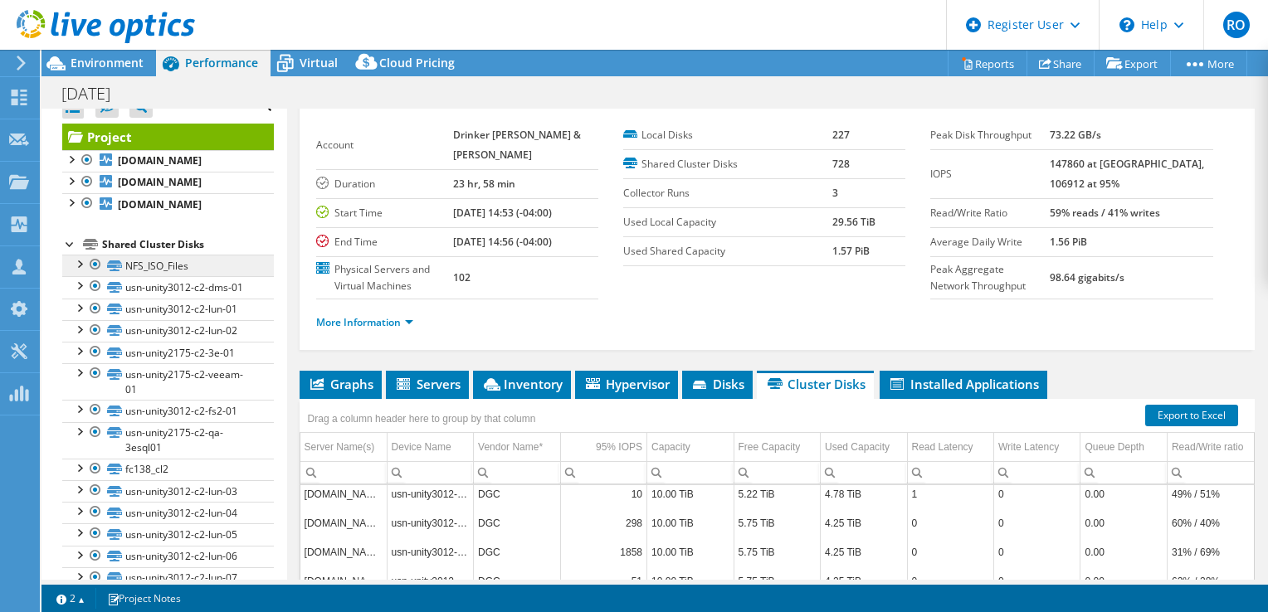
scroll to position [0, 0]
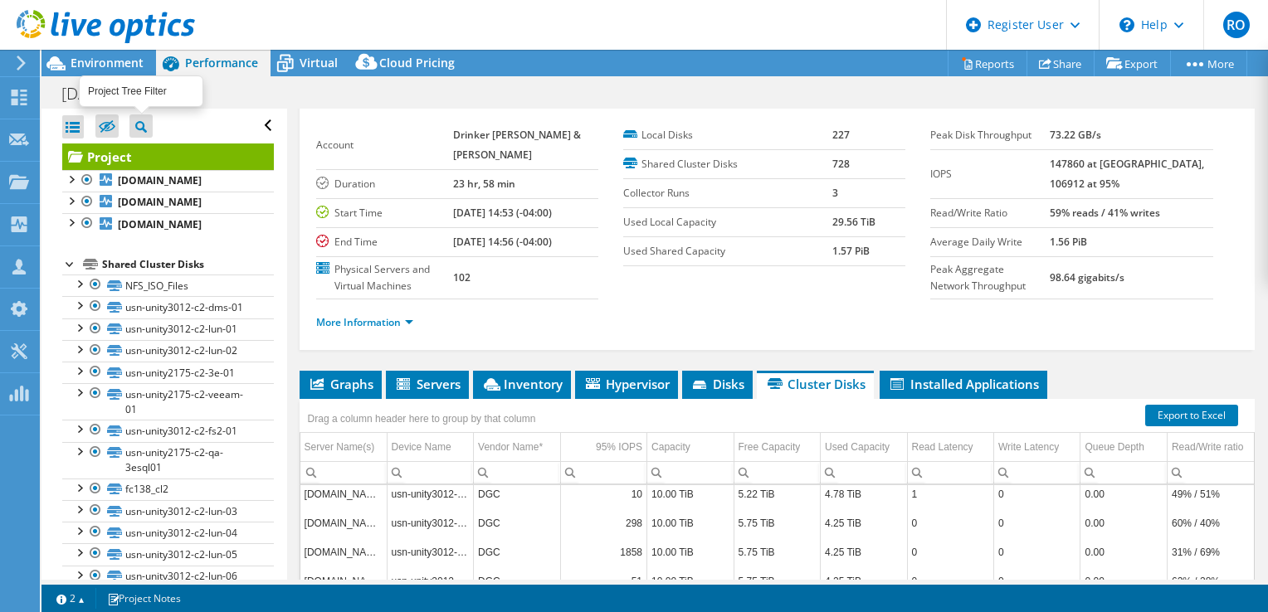
click at [144, 131] on icon at bounding box center [141, 127] width 12 height 12
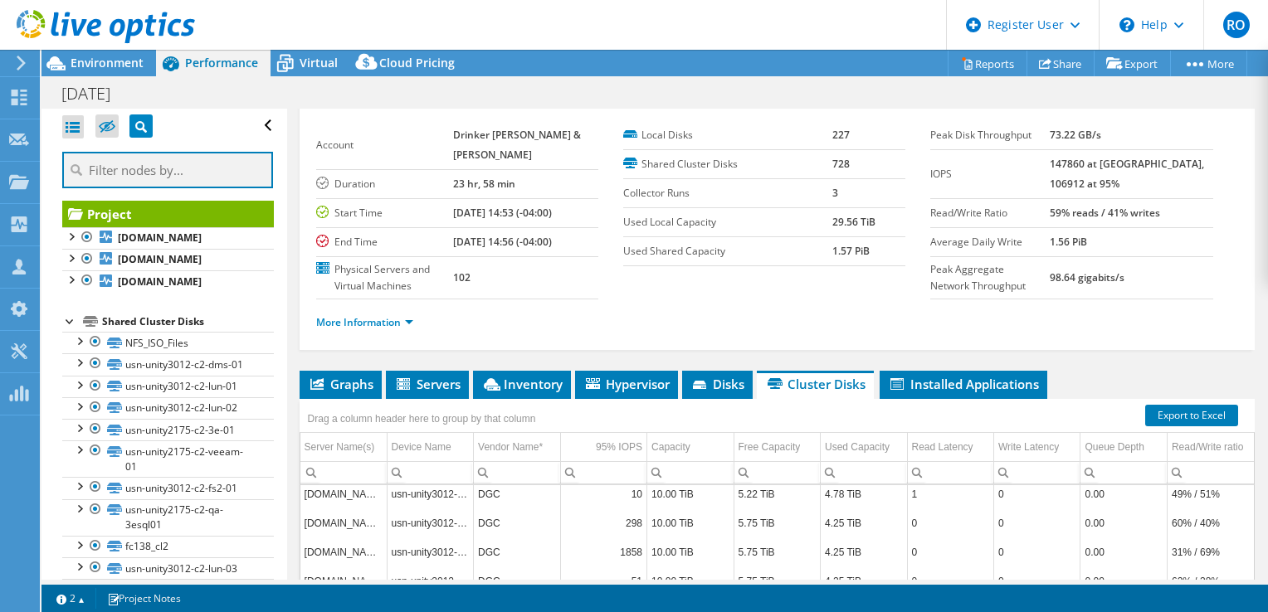
click at [149, 181] on input "text" at bounding box center [167, 170] width 211 height 37
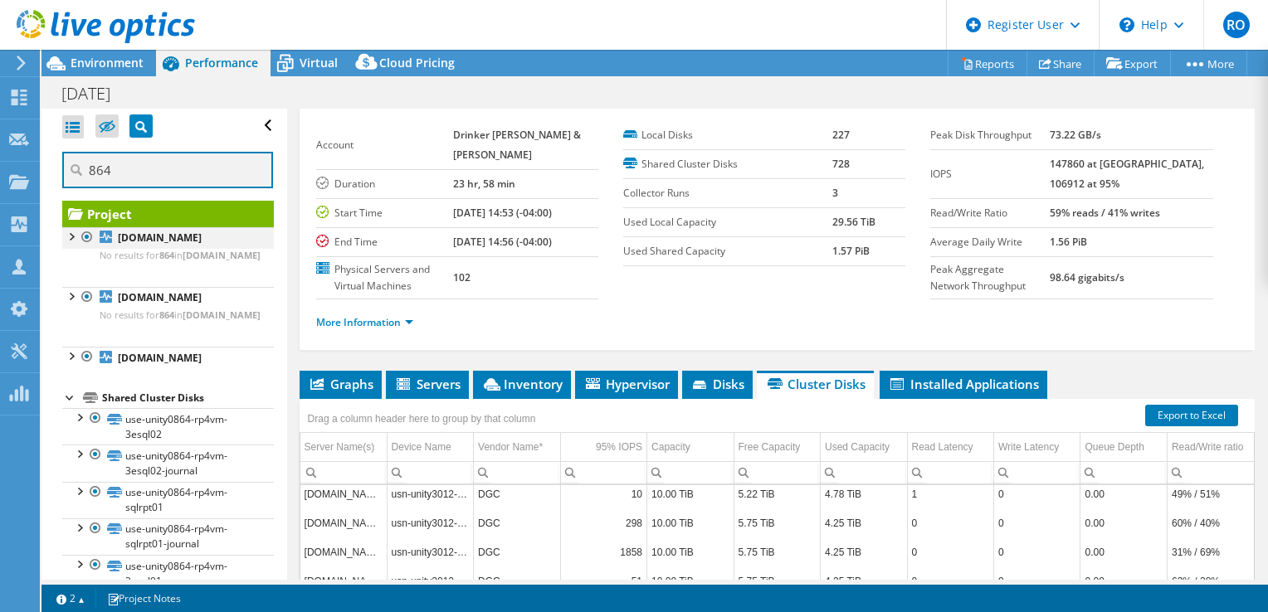
type input "864"
click at [67, 237] on div at bounding box center [70, 235] width 17 height 17
click at [75, 304] on div at bounding box center [70, 295] width 17 height 17
click at [74, 304] on div at bounding box center [70, 295] width 17 height 17
click at [74, 237] on div at bounding box center [70, 235] width 17 height 17
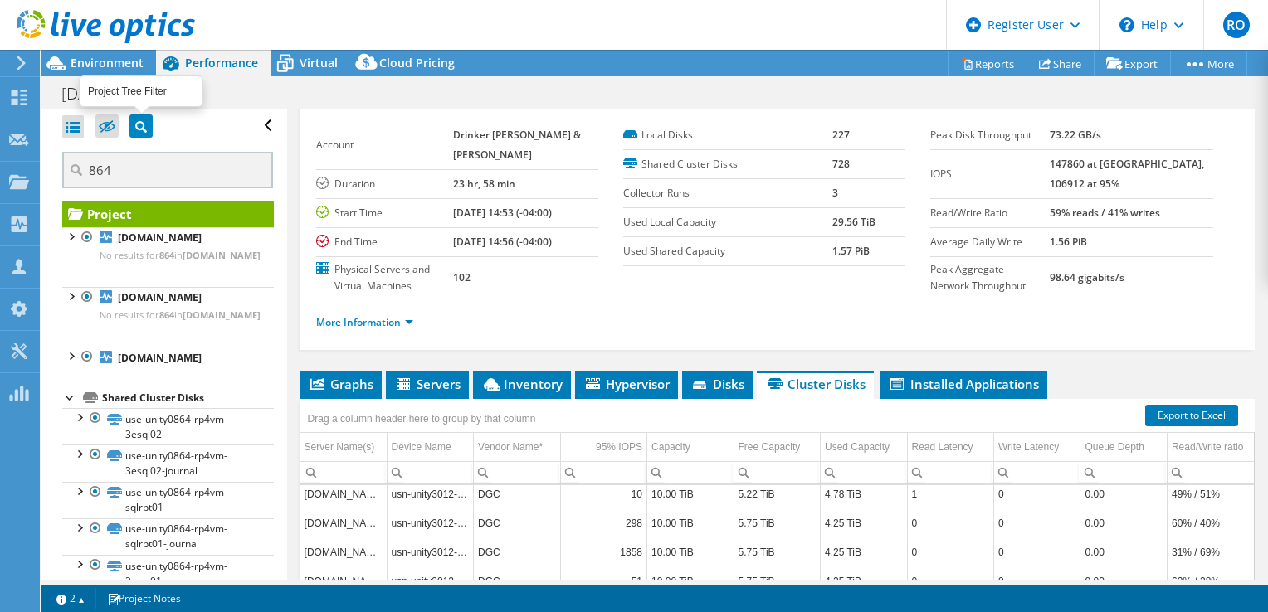
click at [139, 128] on icon at bounding box center [141, 127] width 12 height 12
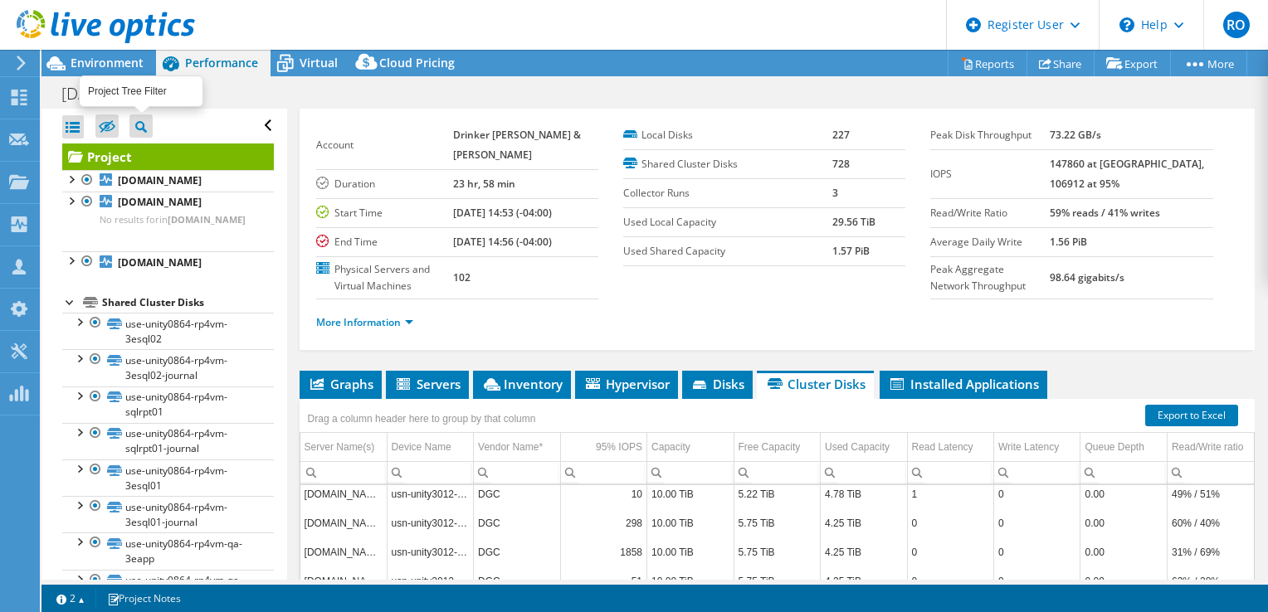
click at [142, 126] on icon at bounding box center [141, 127] width 12 height 12
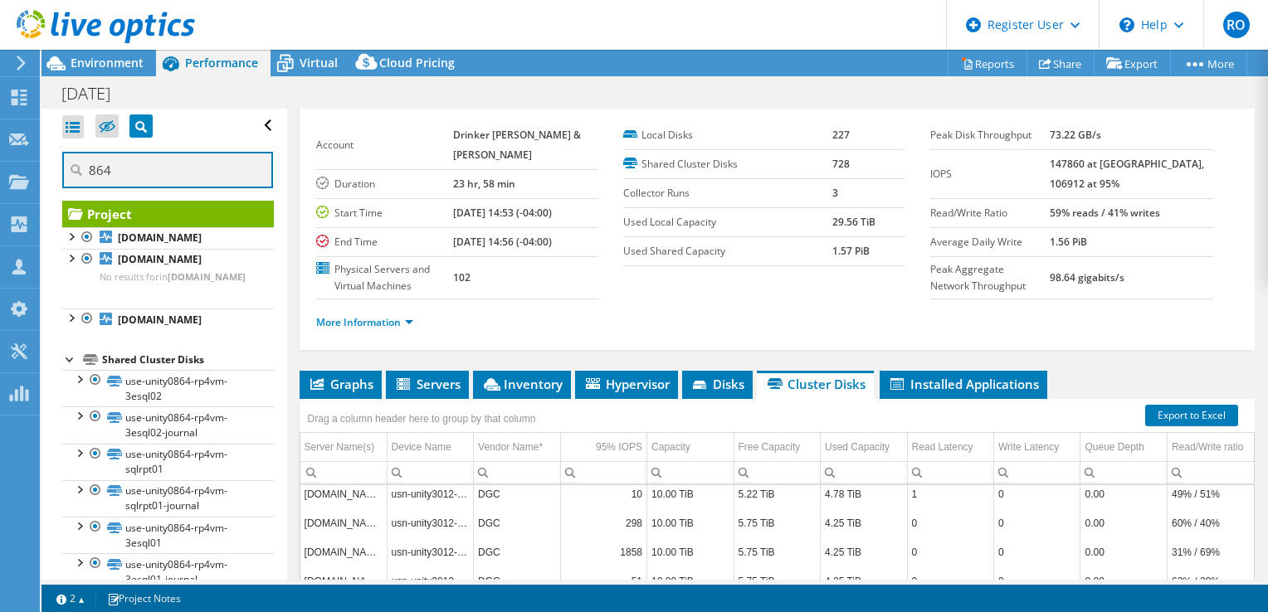
click at [134, 174] on input "864" at bounding box center [167, 170] width 211 height 37
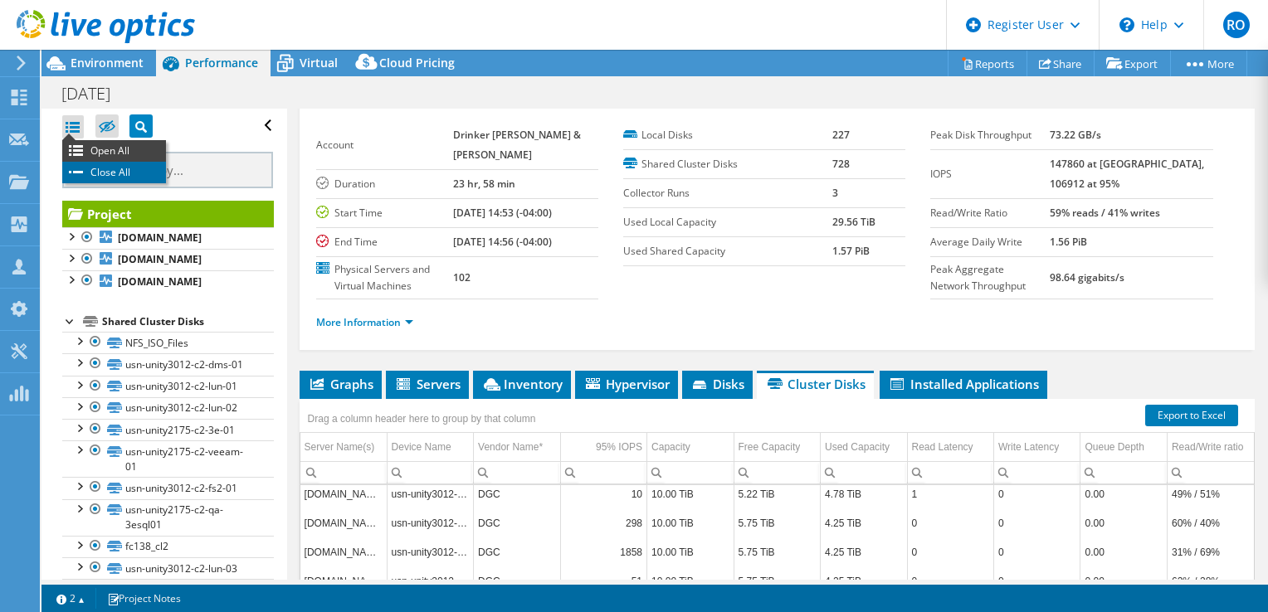
click at [80, 164] on li "Close All" at bounding box center [114, 173] width 104 height 22
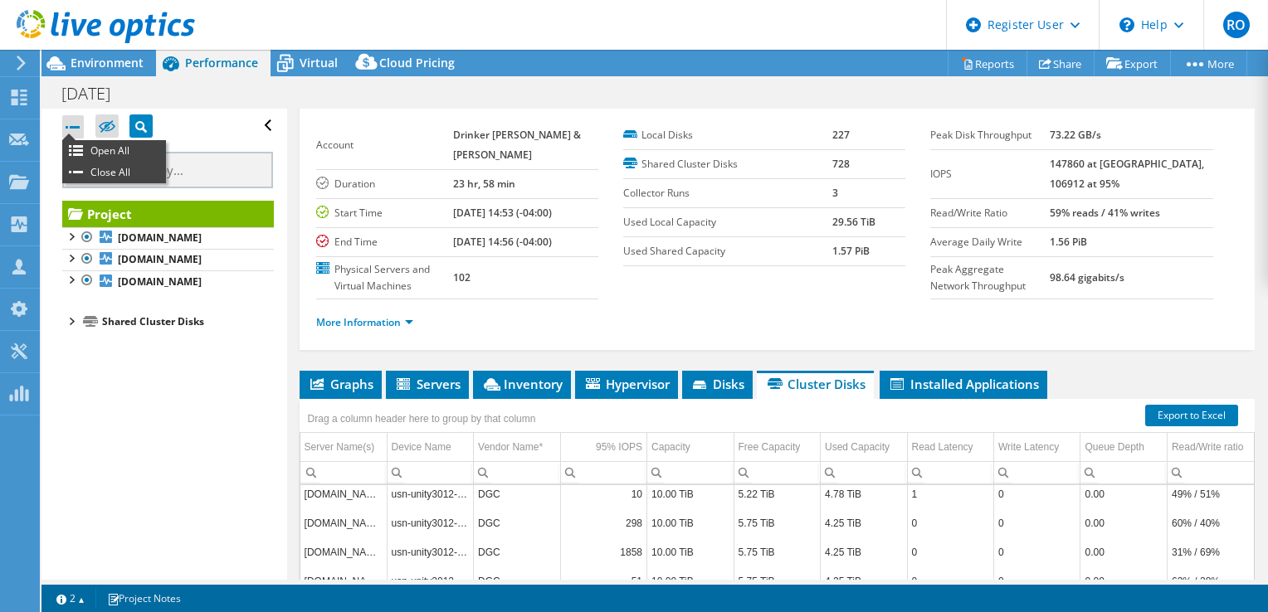
click at [66, 120] on div at bounding box center [73, 126] width 22 height 23
click at [83, 148] on div "Open All Close All Hide Excluded Nodes Project Tree Filter" at bounding box center [168, 221] width 212 height 224
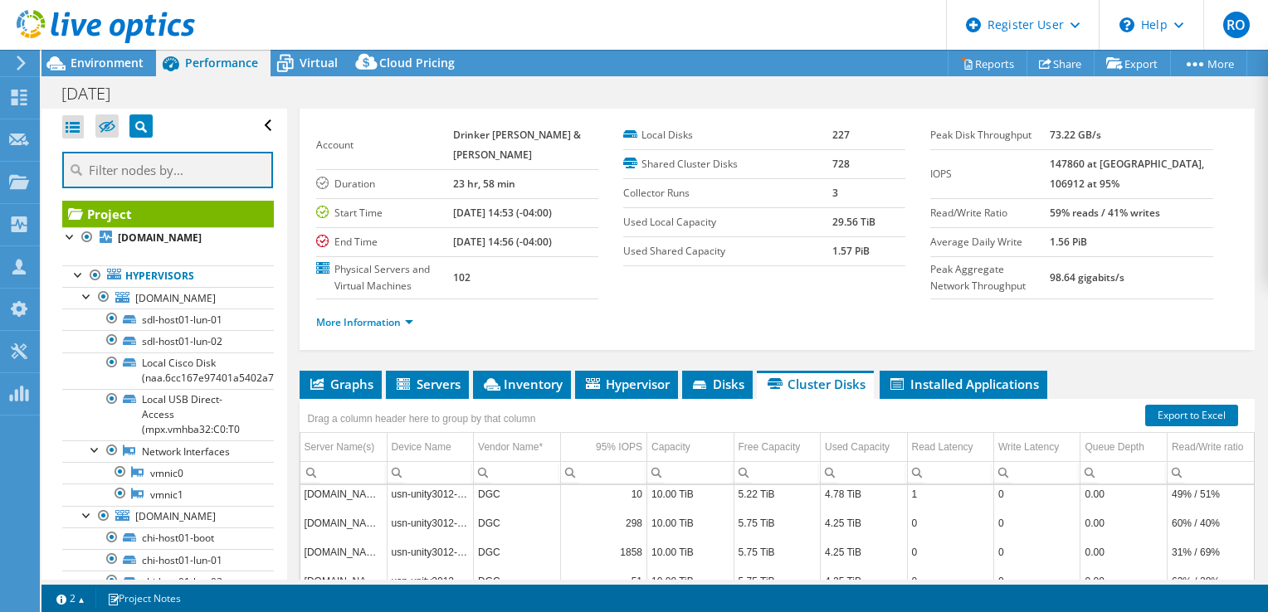
click at [96, 154] on input "text" at bounding box center [167, 170] width 211 height 37
click at [252, 128] on div "Open All Close All Hide Excluded Nodes Project Tree Filter" at bounding box center [168, 126] width 212 height 35
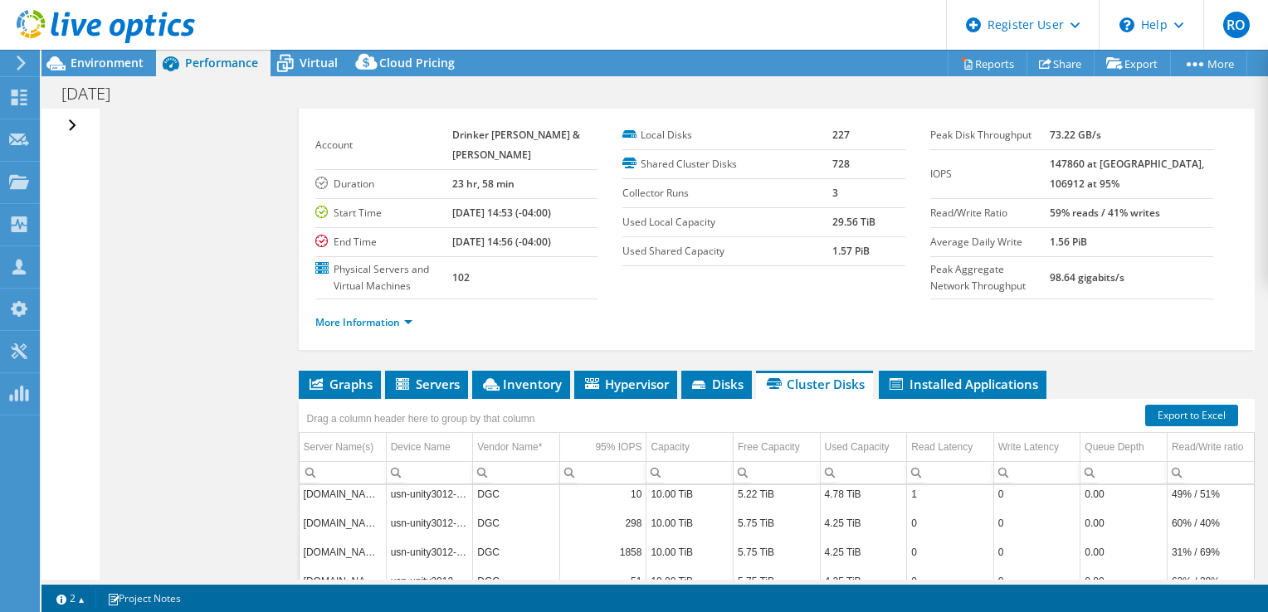
click at [70, 125] on div "Open All Close All Hide Excluded Nodes Project Tree Filter" at bounding box center [74, 126] width 24 height 35
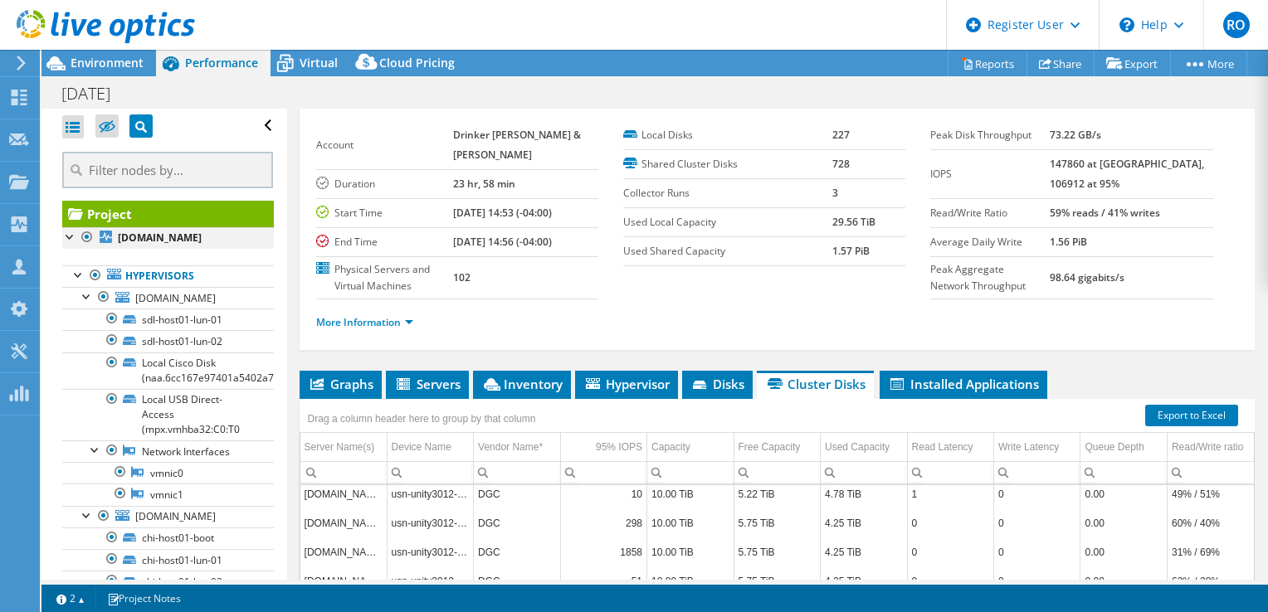
click at [70, 234] on div at bounding box center [70, 235] width 17 height 17
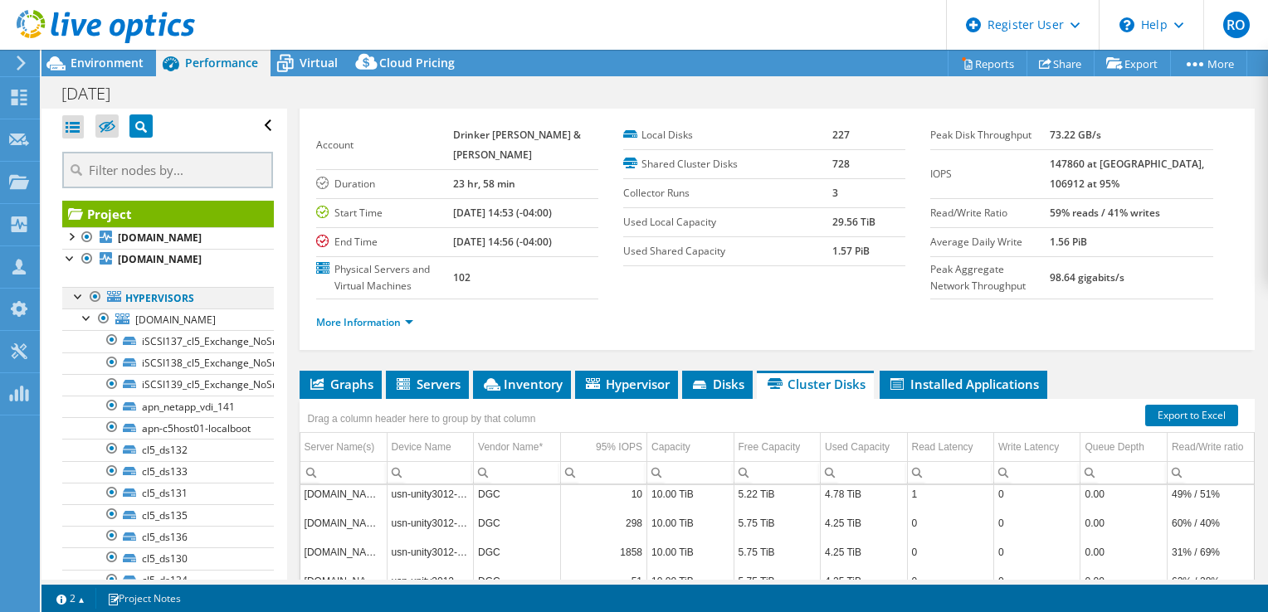
click at [83, 304] on div at bounding box center [79, 295] width 17 height 17
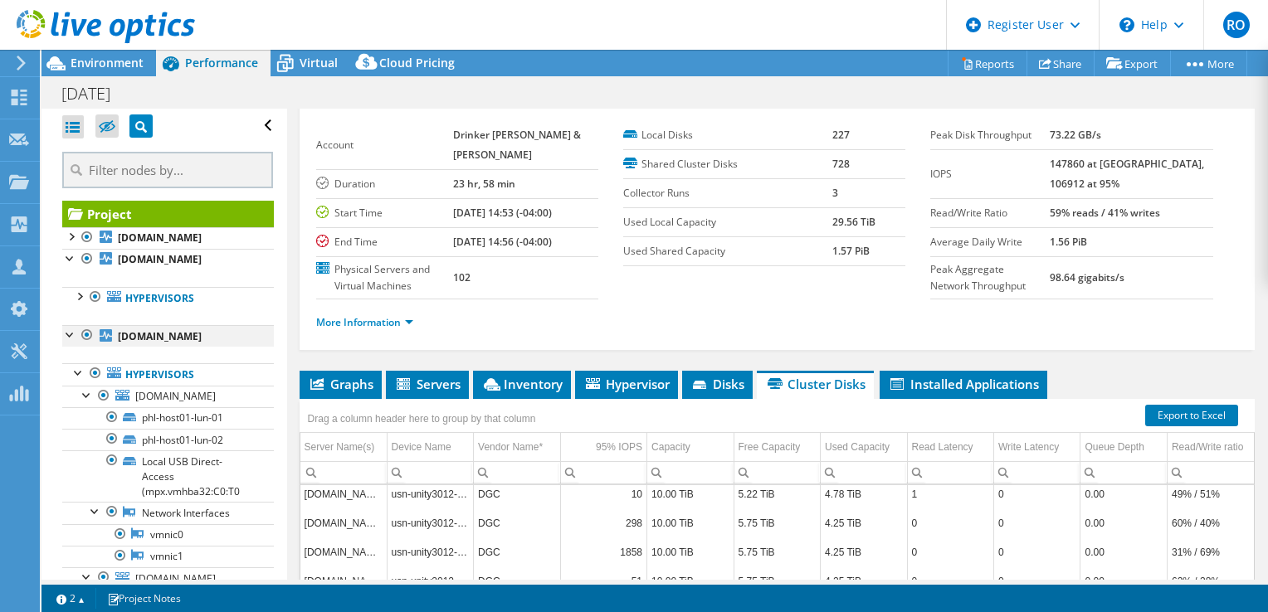
click at [68, 342] on div at bounding box center [70, 333] width 17 height 17
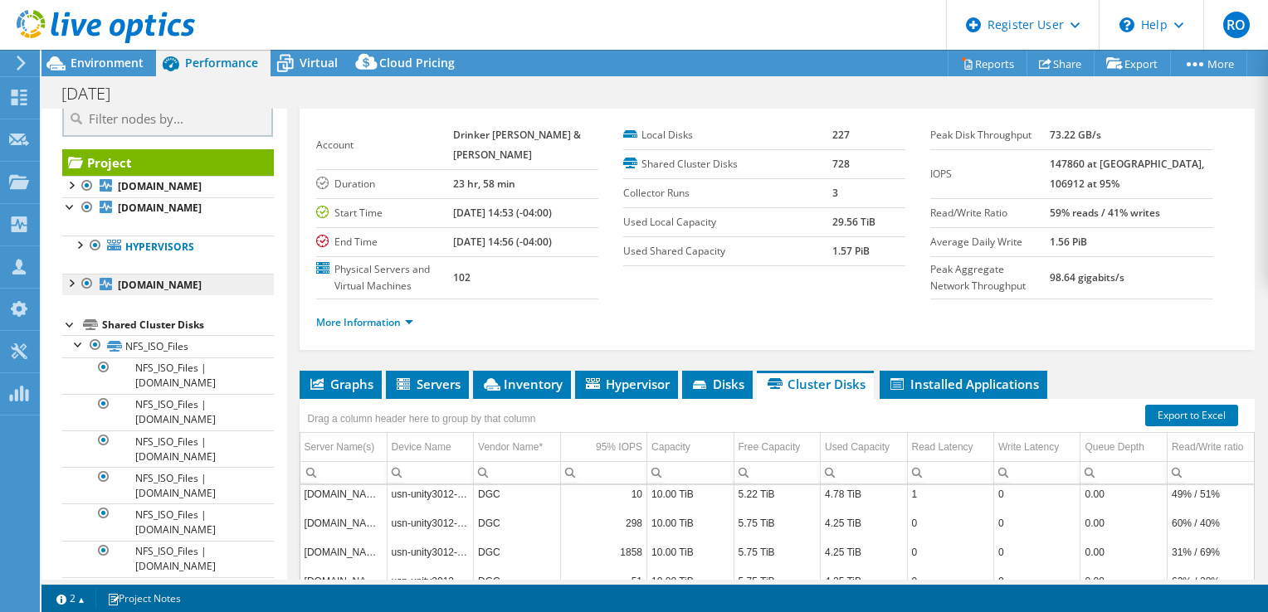
scroll to position [46, 0]
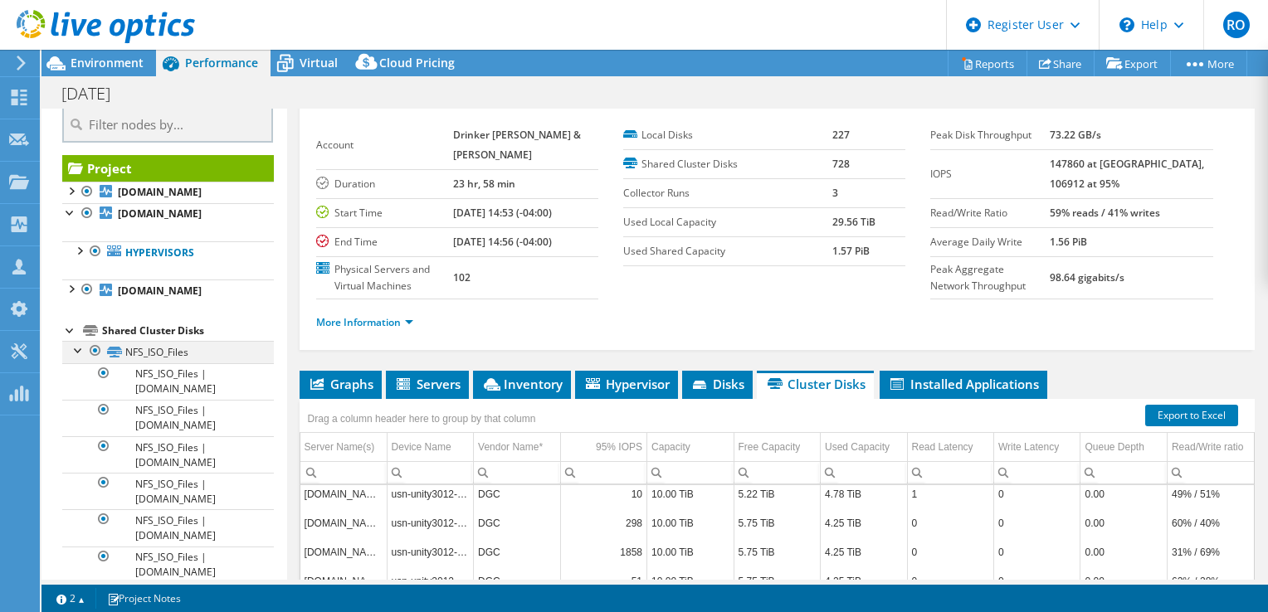
click at [95, 361] on div at bounding box center [95, 351] width 17 height 20
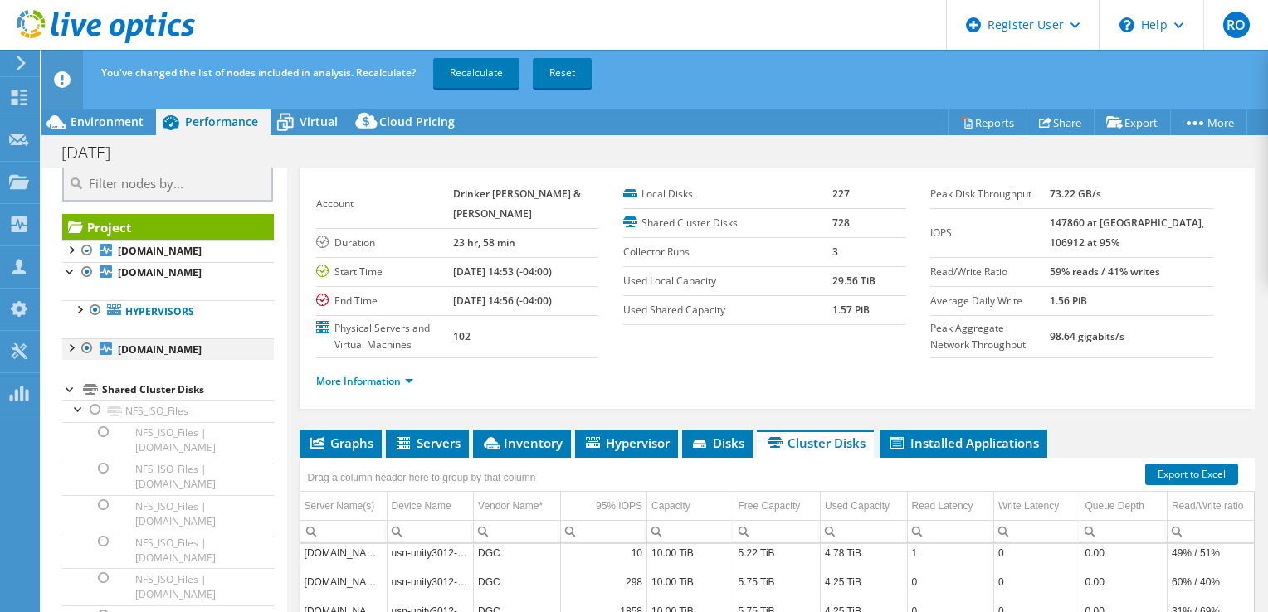
click at [90, 359] on div at bounding box center [87, 349] width 17 height 20
click at [89, 359] on div at bounding box center [87, 349] width 17 height 20
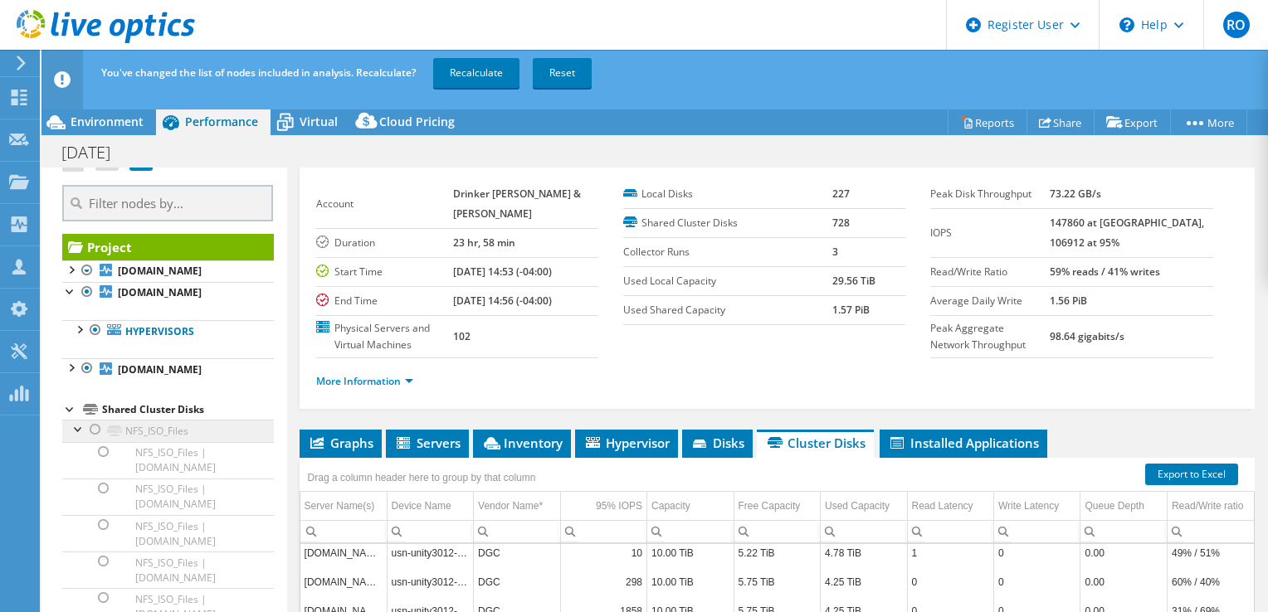
scroll to position [0, 0]
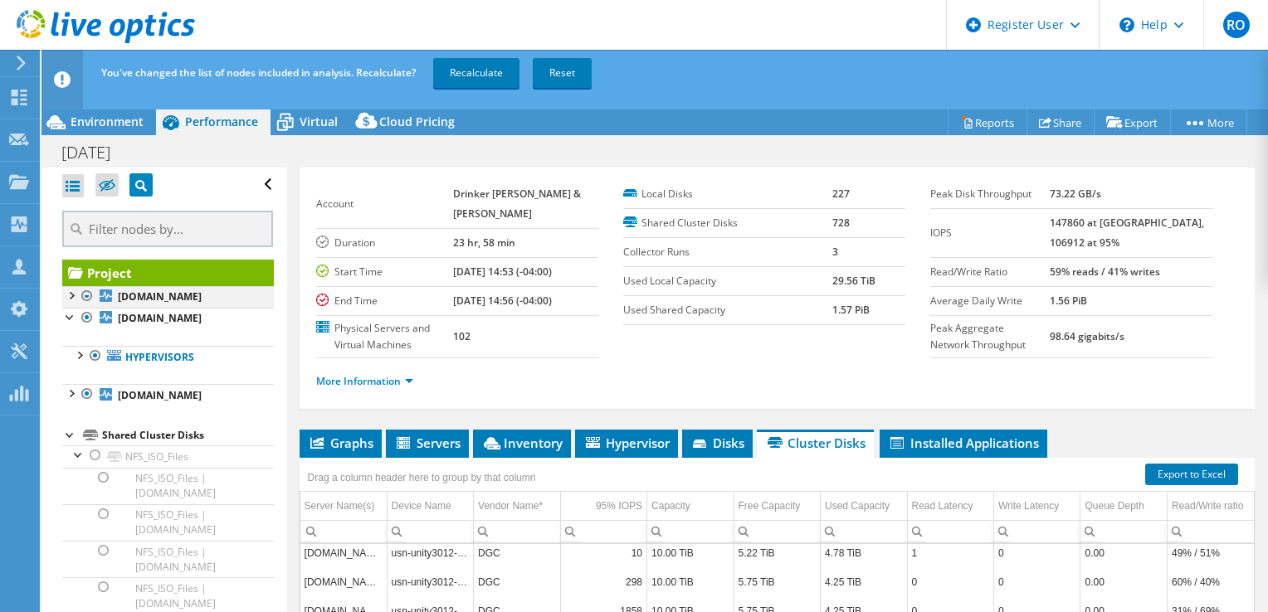
click at [85, 293] on div at bounding box center [87, 296] width 17 height 20
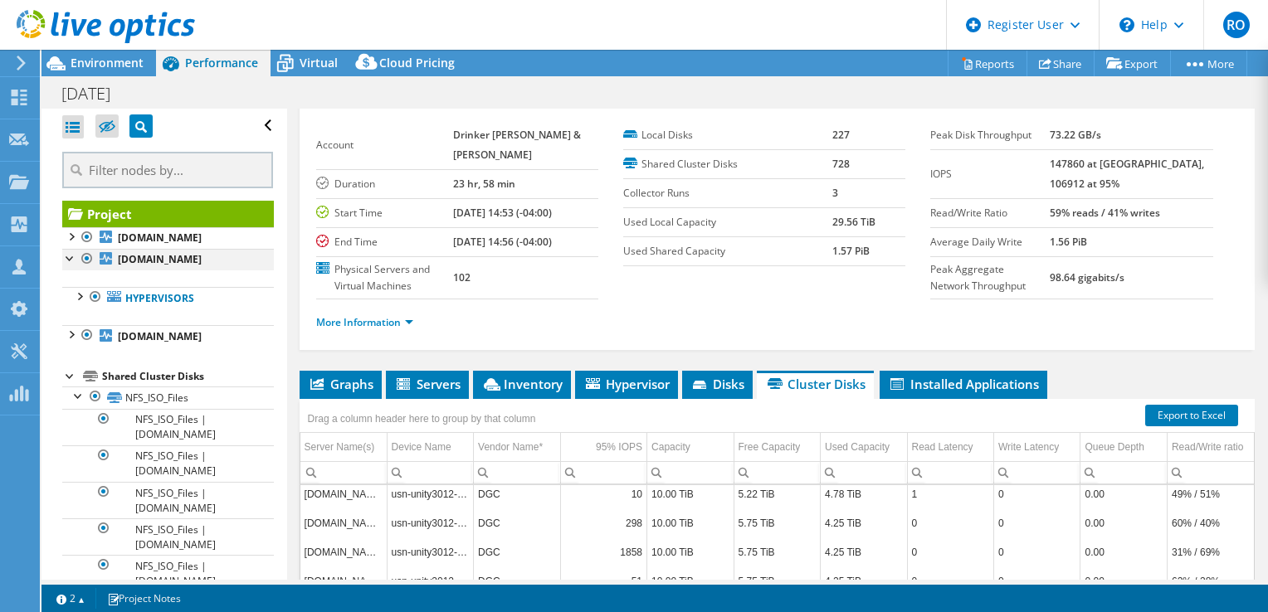
click at [88, 269] on div at bounding box center [87, 259] width 17 height 20
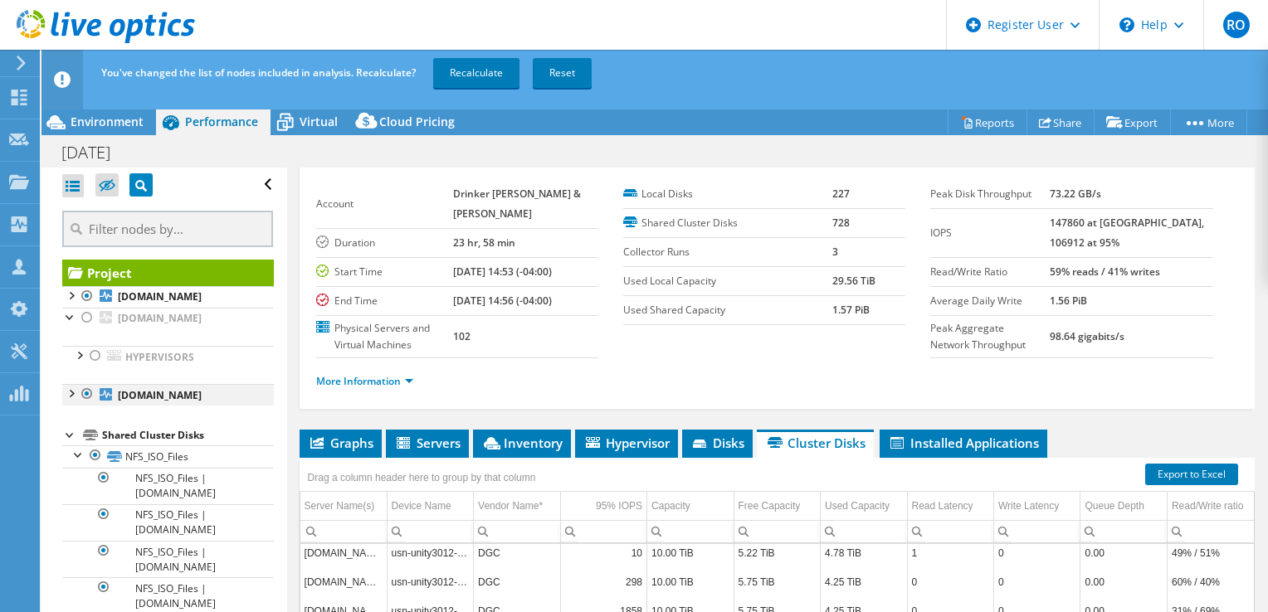
click at [85, 404] on div at bounding box center [87, 394] width 17 height 20
click at [85, 293] on div at bounding box center [87, 296] width 17 height 20
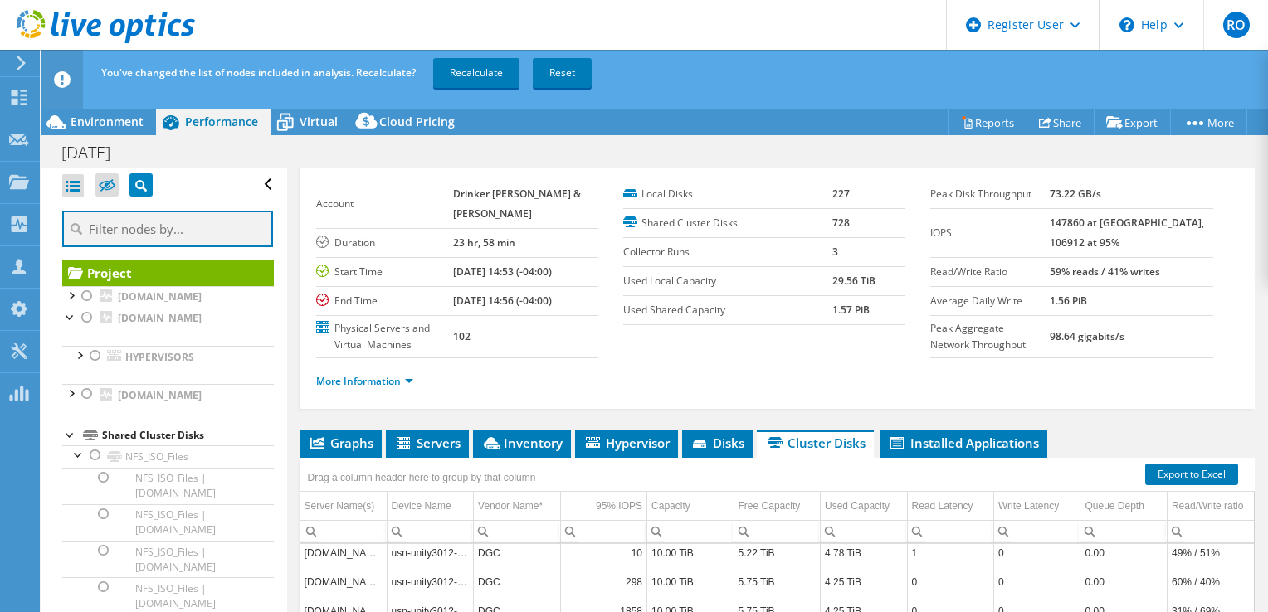
click at [139, 223] on input "text" at bounding box center [167, 229] width 211 height 37
type input "864"
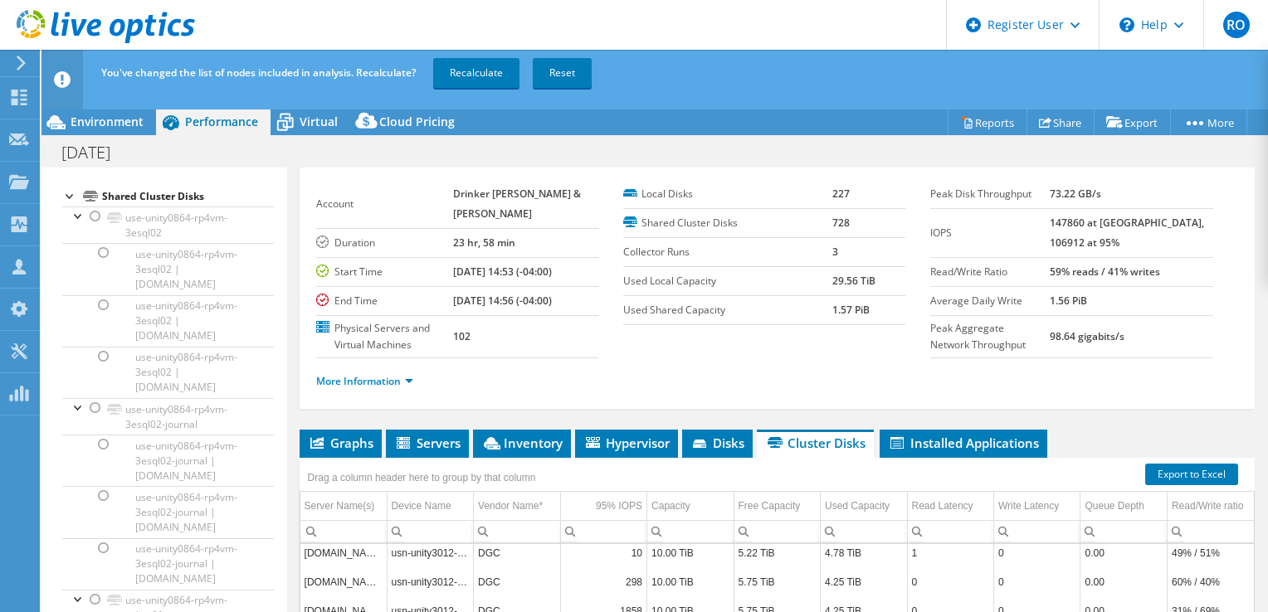
scroll to position [259, 0]
click at [76, 225] on div at bounding box center [79, 216] width 17 height 17
click at [75, 261] on div at bounding box center [79, 253] width 17 height 17
click at [76, 299] on div at bounding box center [79, 290] width 17 height 17
click at [77, 335] on div at bounding box center [79, 327] width 17 height 17
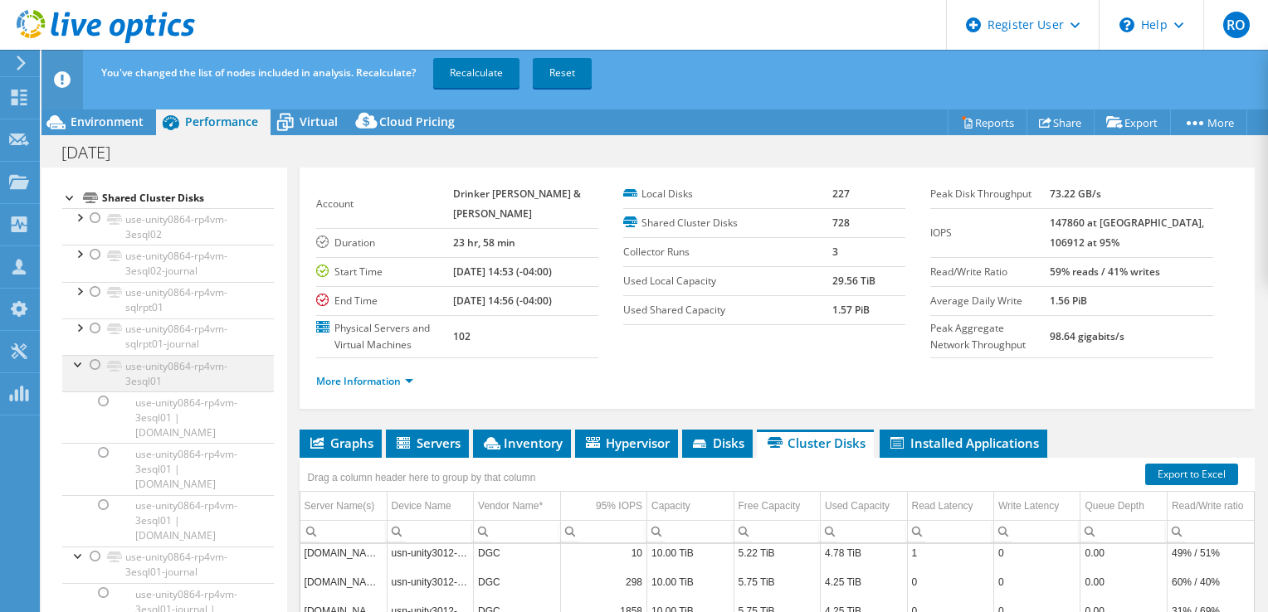
click at [76, 372] on div at bounding box center [79, 363] width 17 height 17
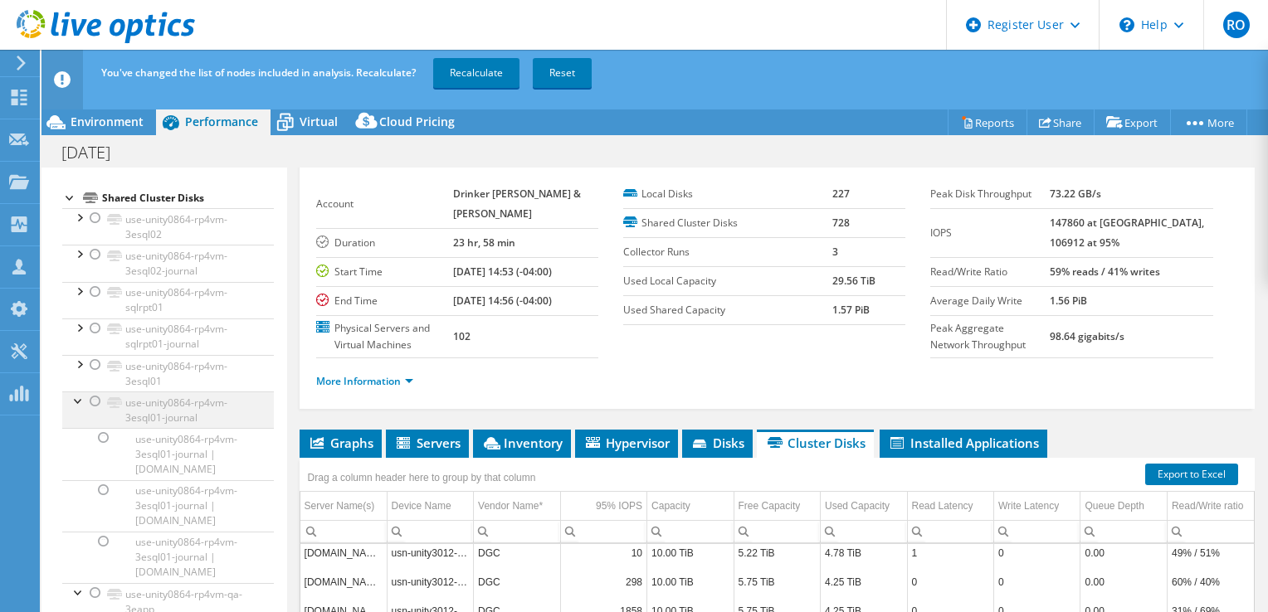
click at [78, 408] on div at bounding box center [79, 400] width 17 height 17
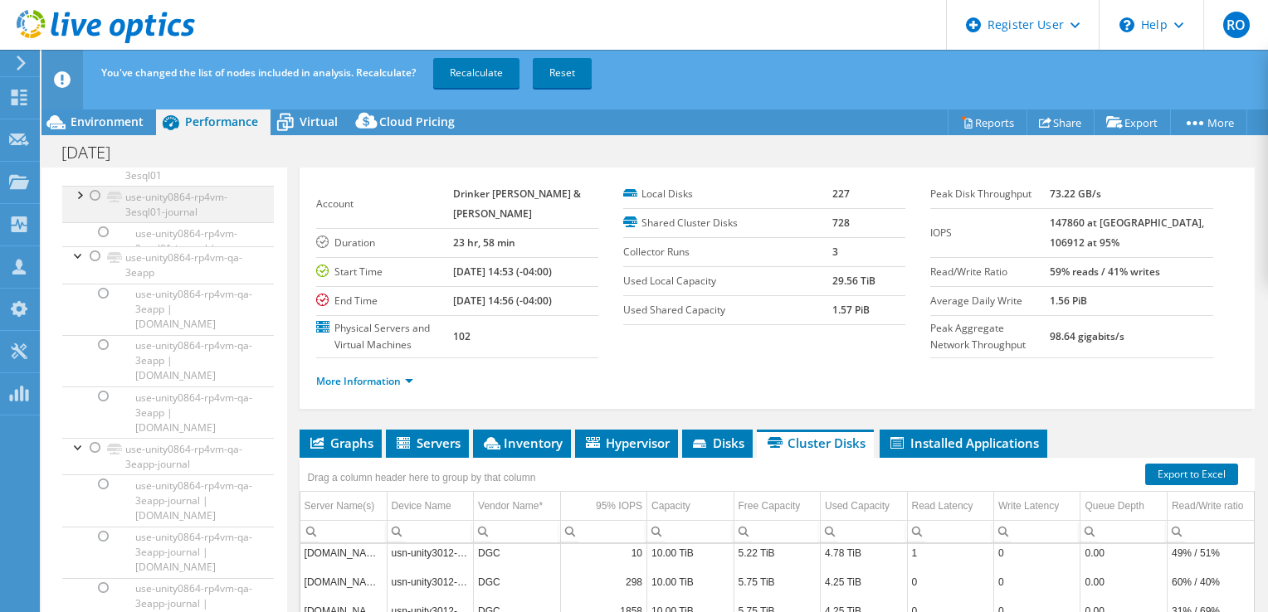
scroll to position [470, 0]
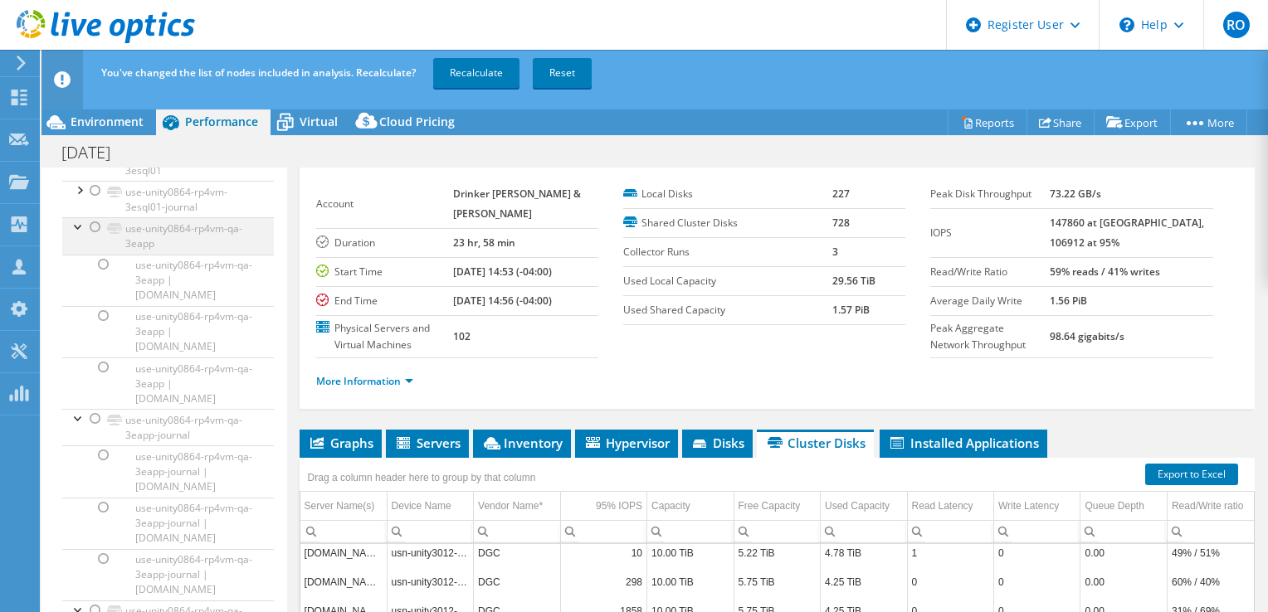
click at [81, 234] on div at bounding box center [79, 225] width 17 height 17
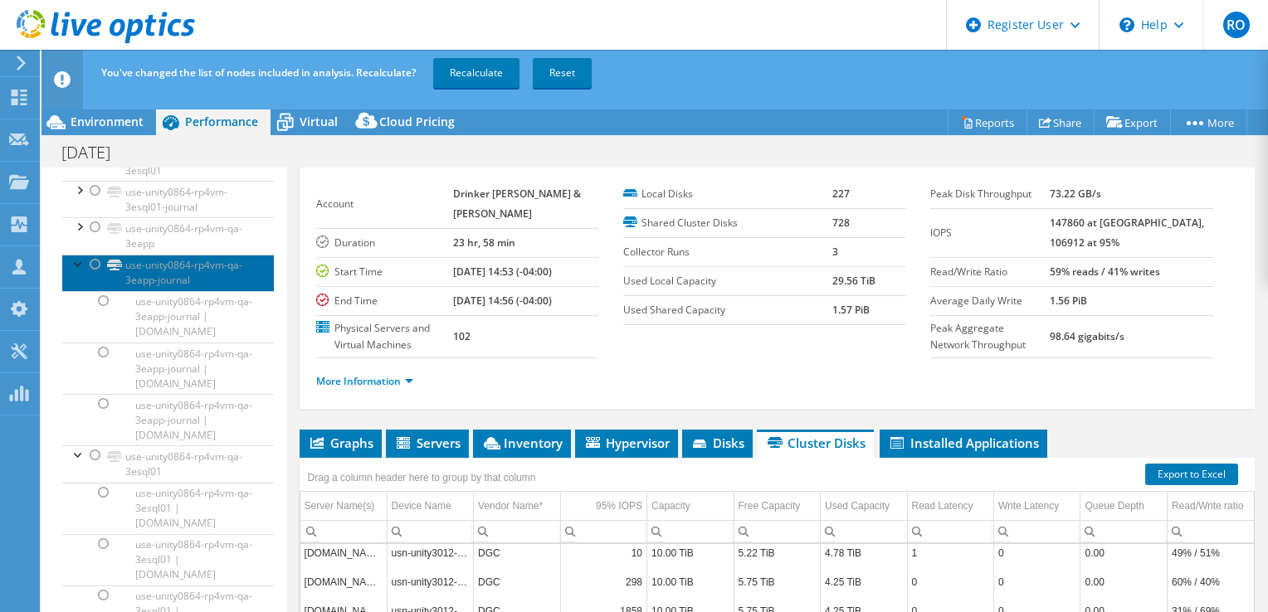
click at [78, 291] on link "use-unity0864-rp4vm-qa-3eapp-journal" at bounding box center [168, 273] width 212 height 37
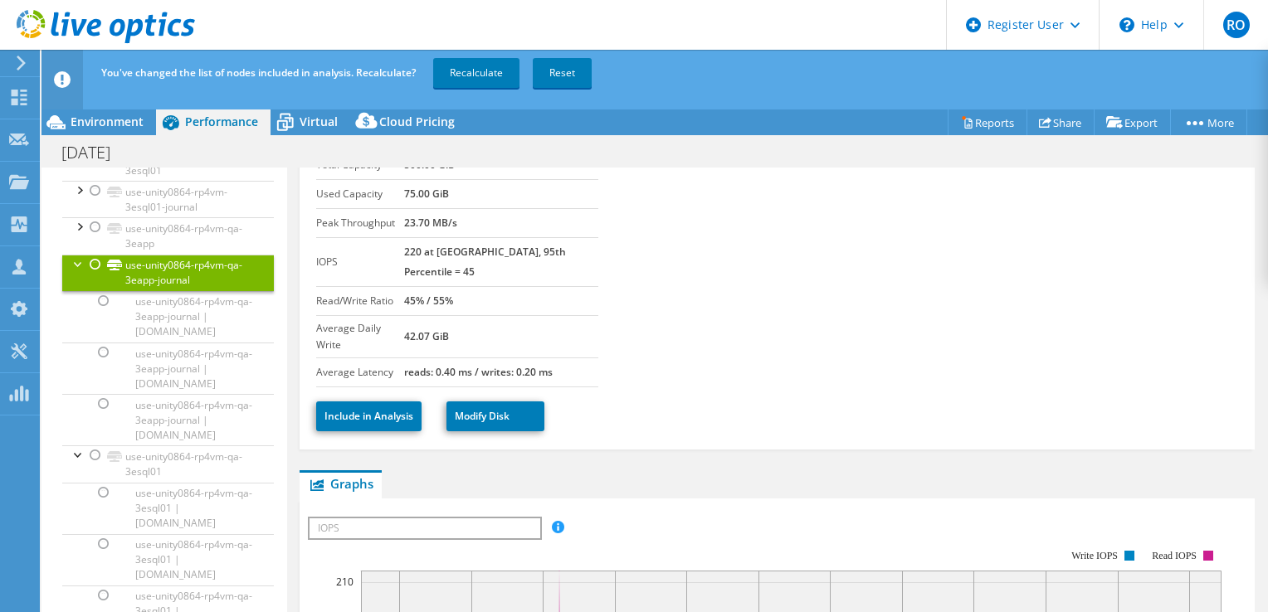
click at [73, 271] on div at bounding box center [79, 263] width 17 height 17
click at [72, 308] on div at bounding box center [79, 299] width 17 height 17
click at [75, 344] on div at bounding box center [79, 336] width 17 height 17
click at [76, 381] on div at bounding box center [79, 372] width 17 height 17
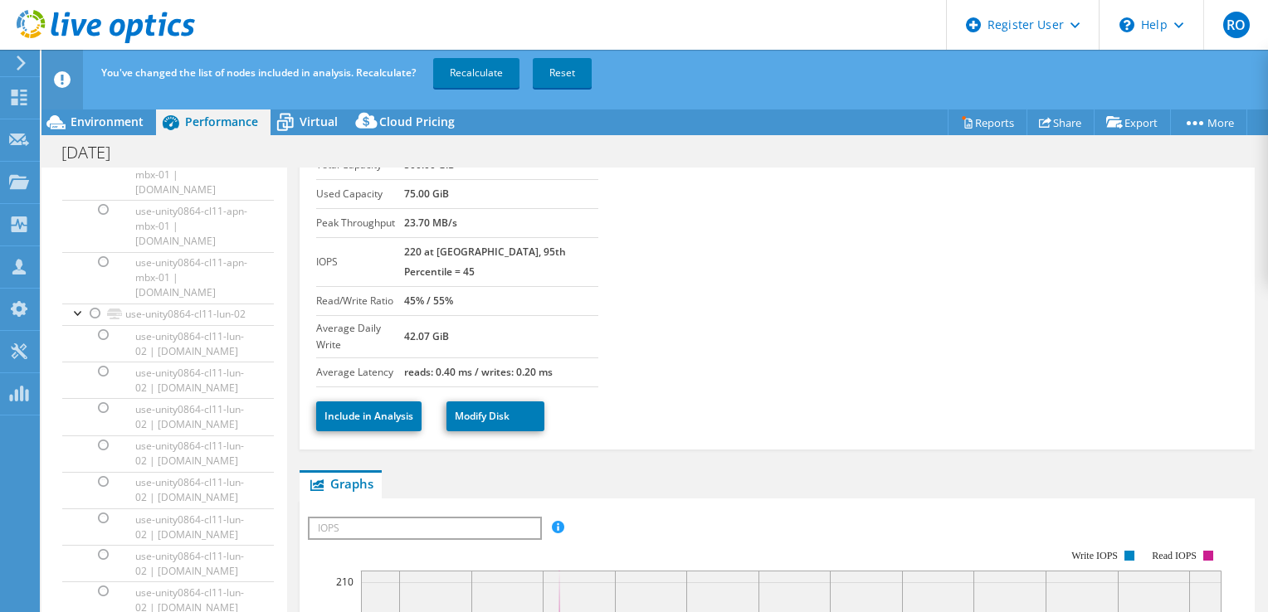
scroll to position [4250, 0]
click at [71, 304] on div at bounding box center [79, 312] width 17 height 17
click at [73, 164] on div at bounding box center [79, 156] width 17 height 17
click at [76, 261] on div at bounding box center [79, 253] width 17 height 17
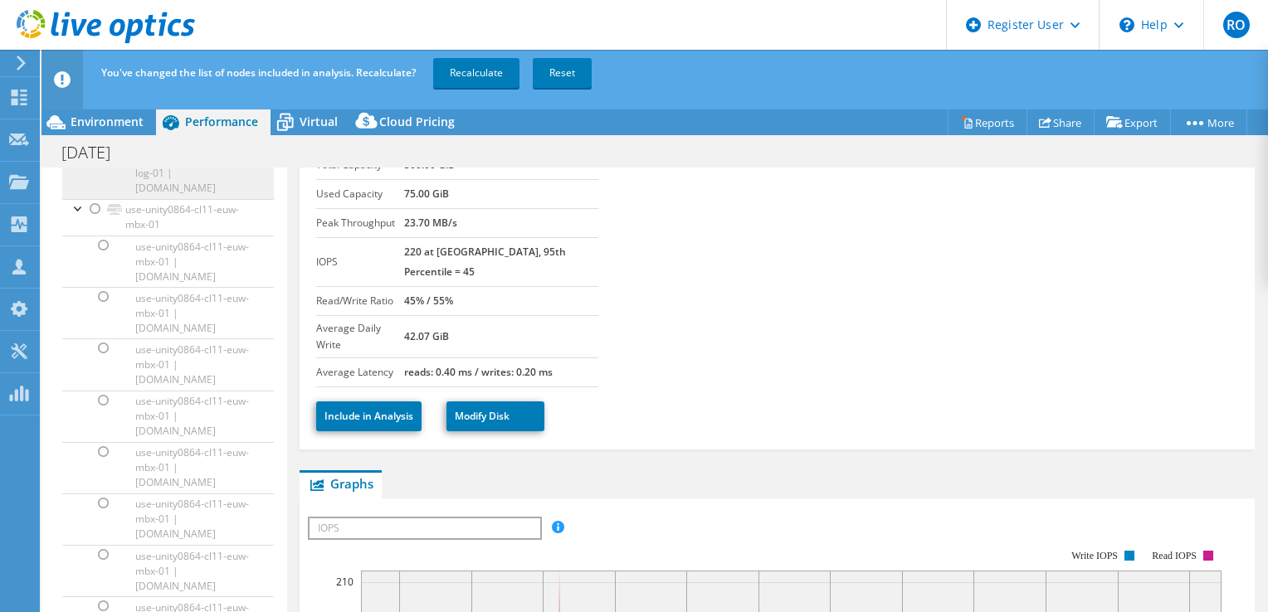
scroll to position [2799, 0]
click at [75, 217] on div at bounding box center [79, 209] width 17 height 17
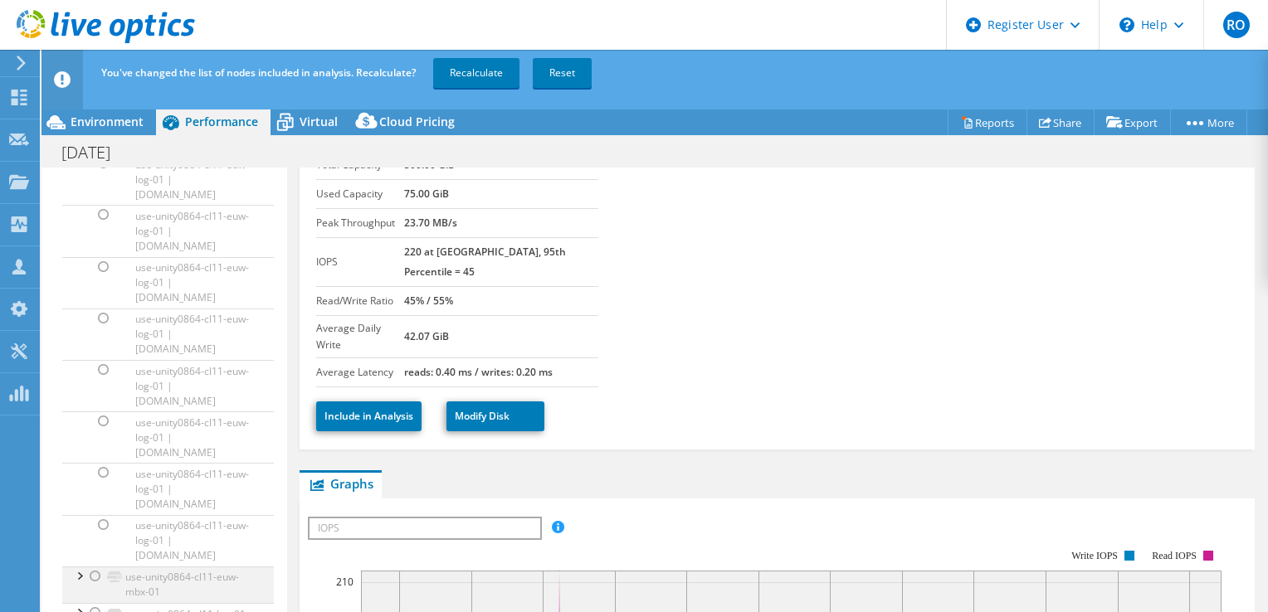
scroll to position [2432, 0]
click at [76, 134] on div at bounding box center [79, 126] width 17 height 17
click at [74, 109] on div at bounding box center [79, 100] width 17 height 17
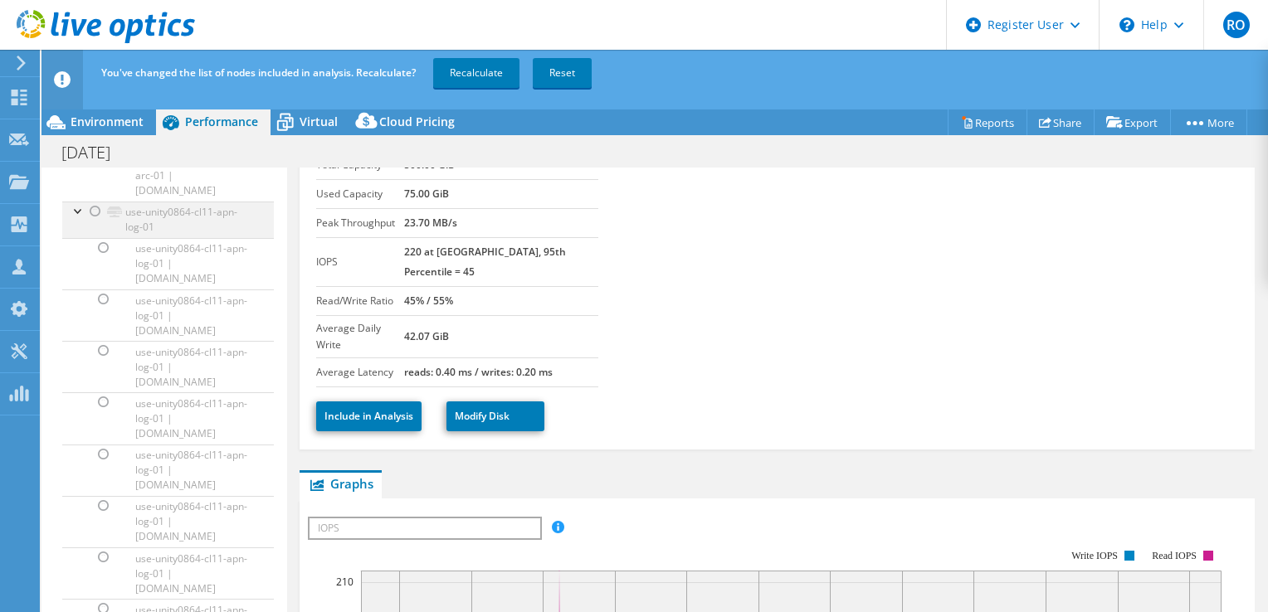
click at [73, 218] on div at bounding box center [79, 210] width 17 height 17
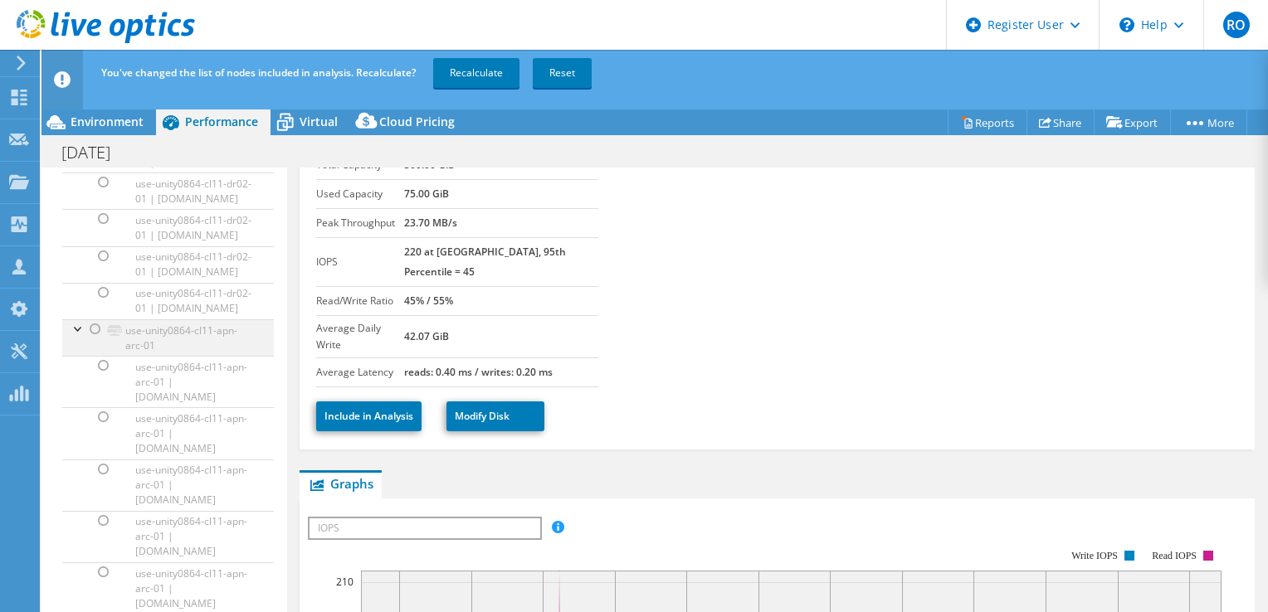
click at [73, 336] on div at bounding box center [79, 328] width 17 height 17
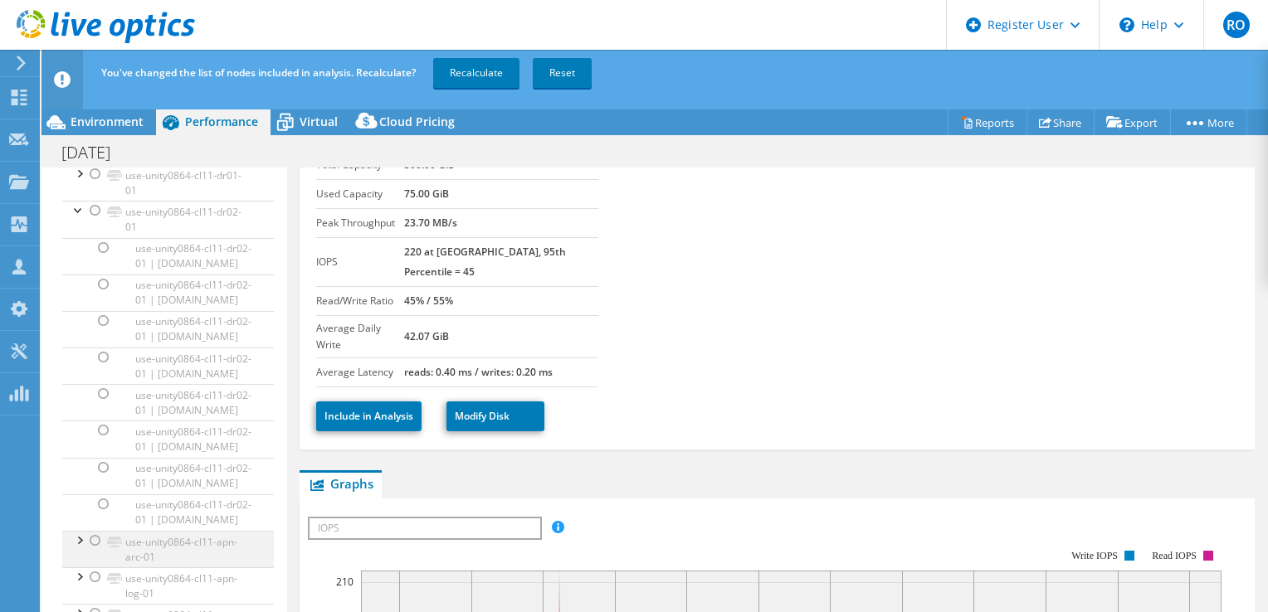
scroll to position [666, 0]
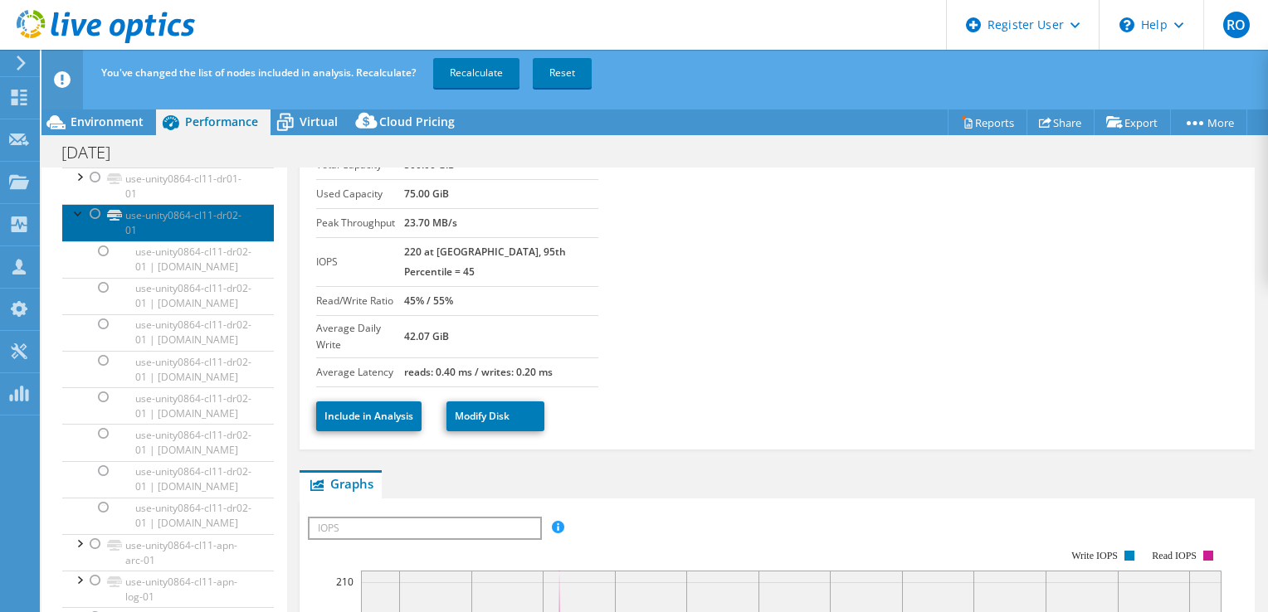
click at [73, 241] on link "use-unity0864-cl11-dr02-01" at bounding box center [168, 222] width 212 height 37
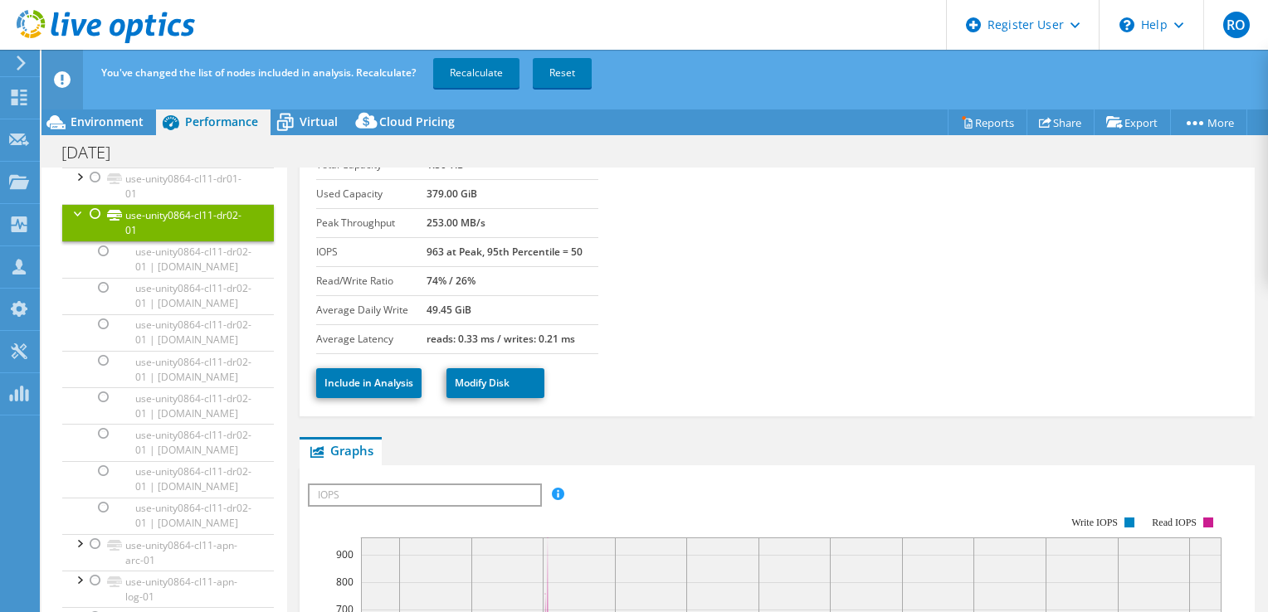
click at [71, 221] on div at bounding box center [79, 212] width 17 height 17
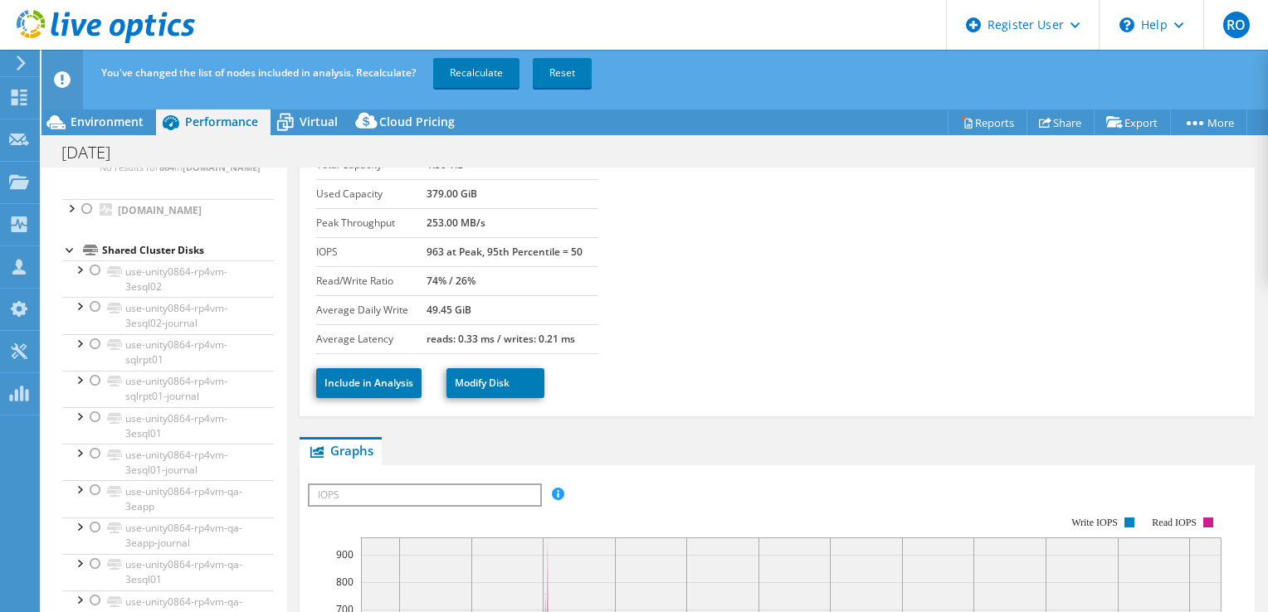
scroll to position [204, 0]
click at [90, 283] on div at bounding box center [95, 273] width 17 height 20
click at [91, 258] on icon at bounding box center [90, 252] width 15 height 11
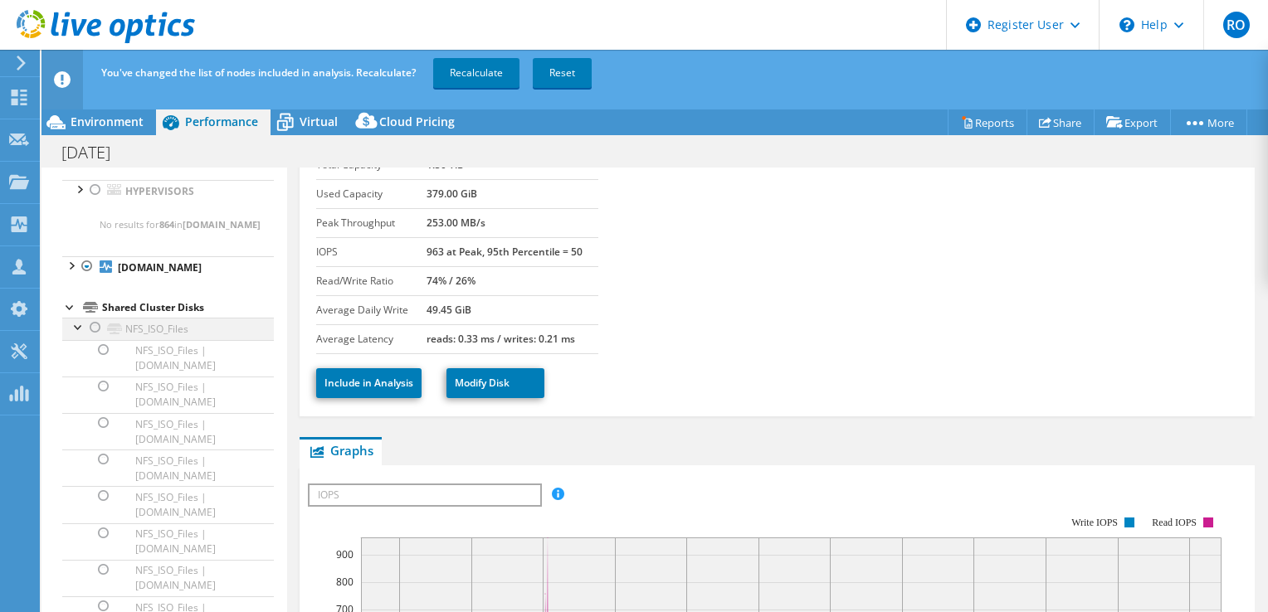
click at [74, 334] on div at bounding box center [79, 326] width 17 height 17
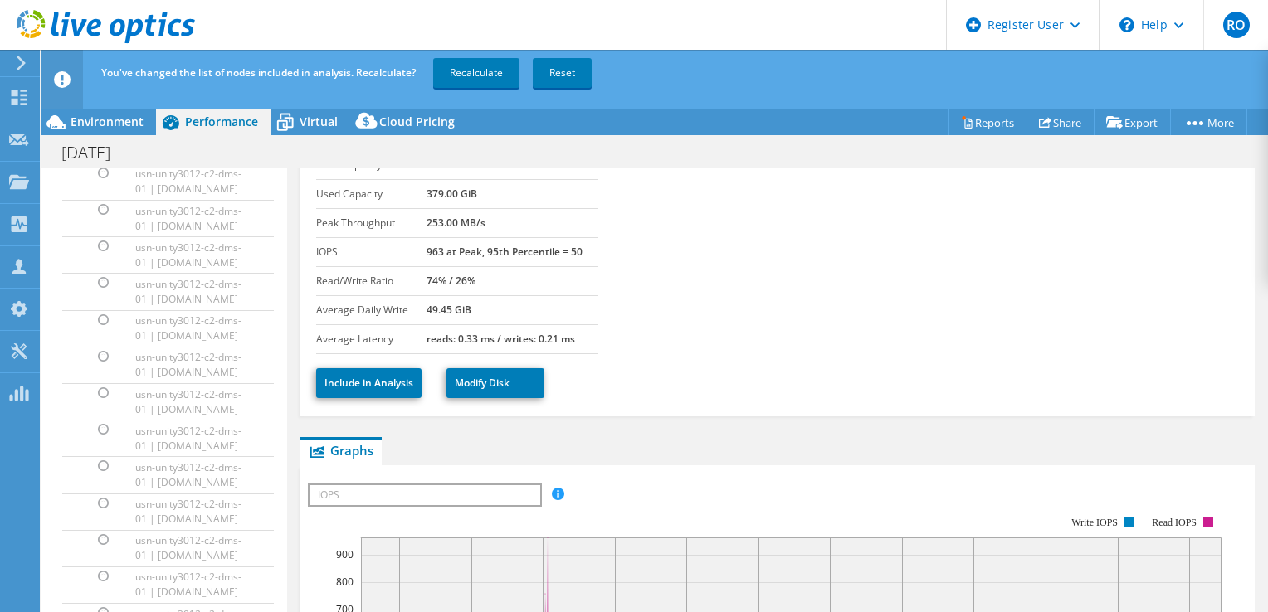
scroll to position [0, 0]
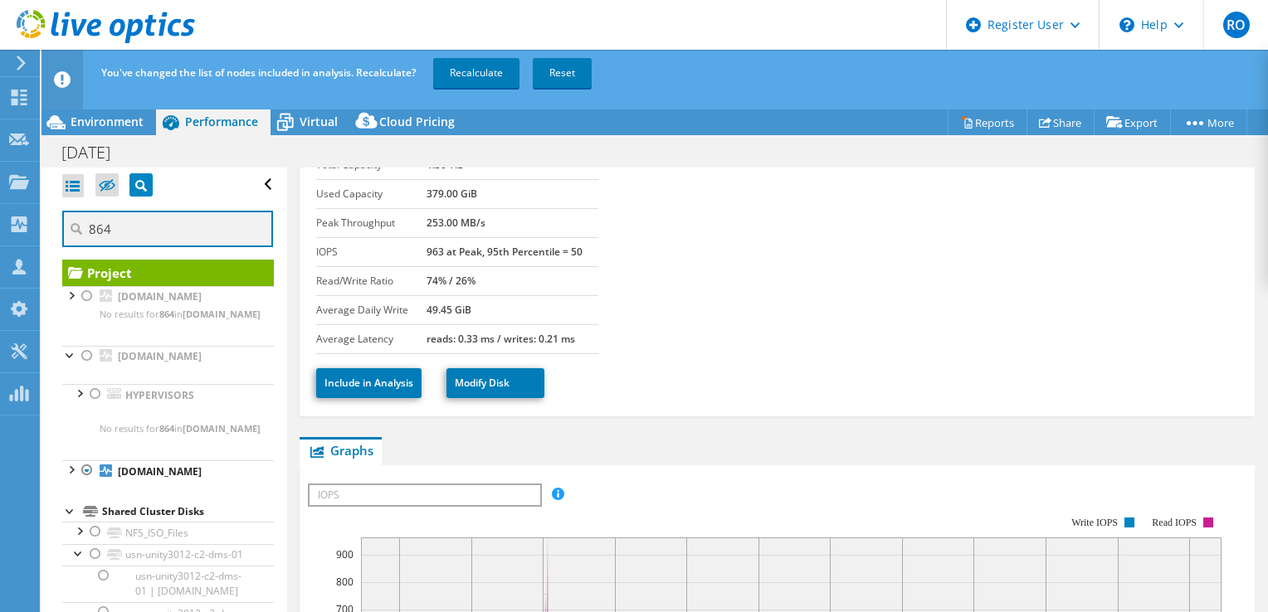
click at [147, 222] on input "864" at bounding box center [167, 229] width 211 height 37
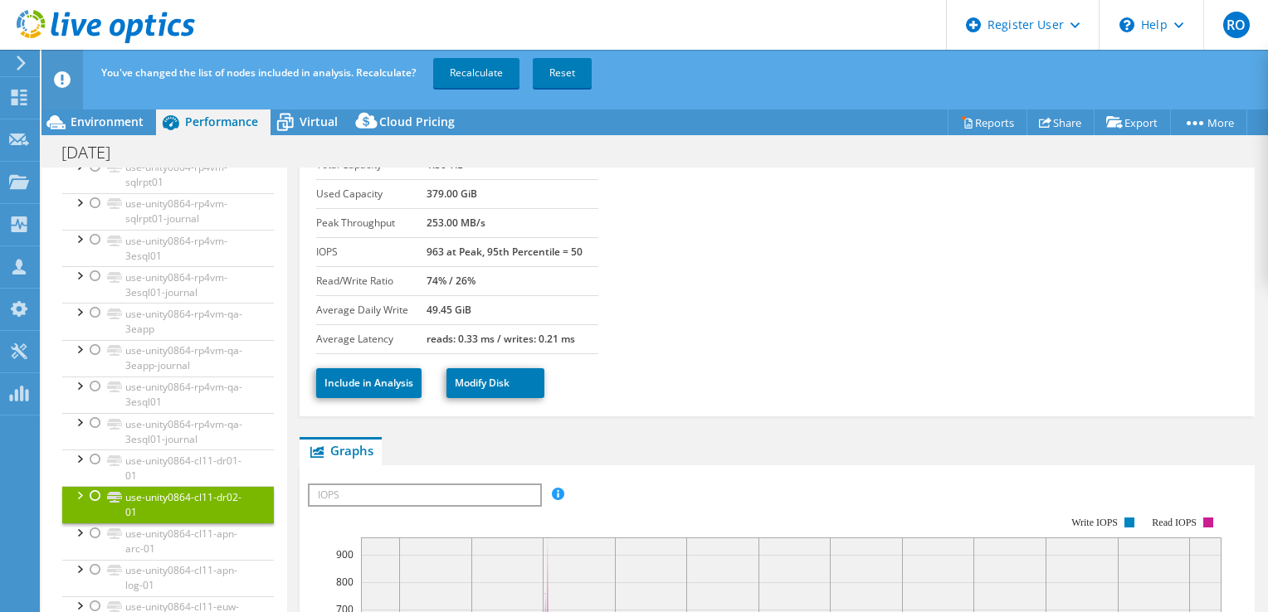
scroll to position [388, 0]
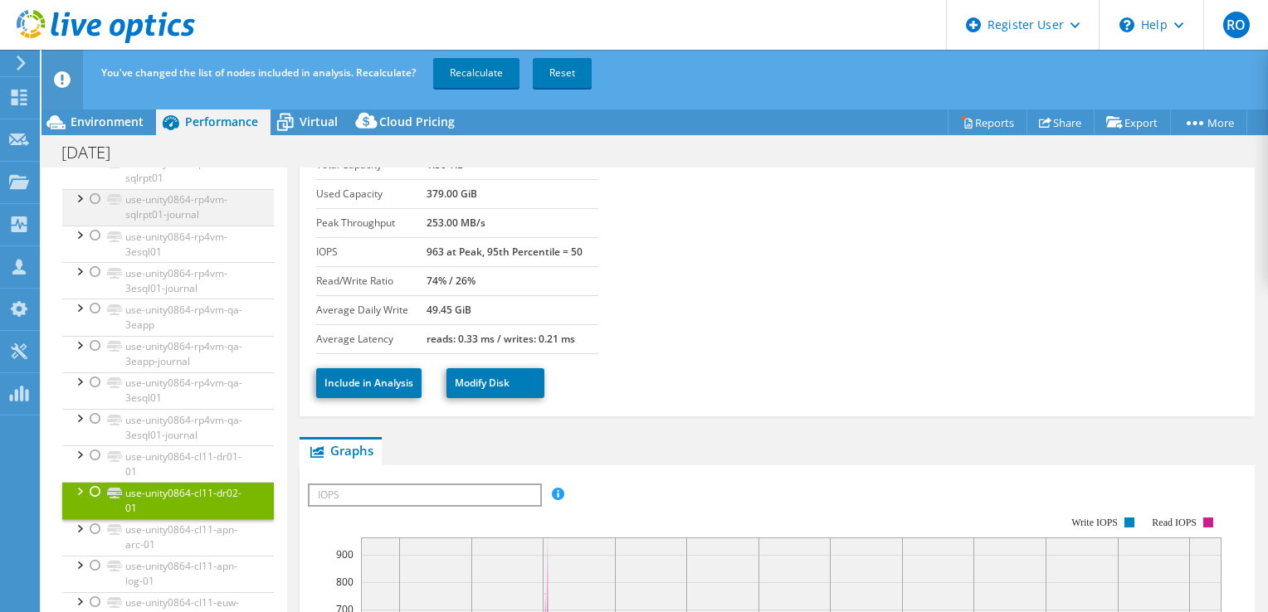
click at [93, 209] on div at bounding box center [95, 199] width 17 height 20
click at [93, 246] on div at bounding box center [95, 236] width 17 height 20
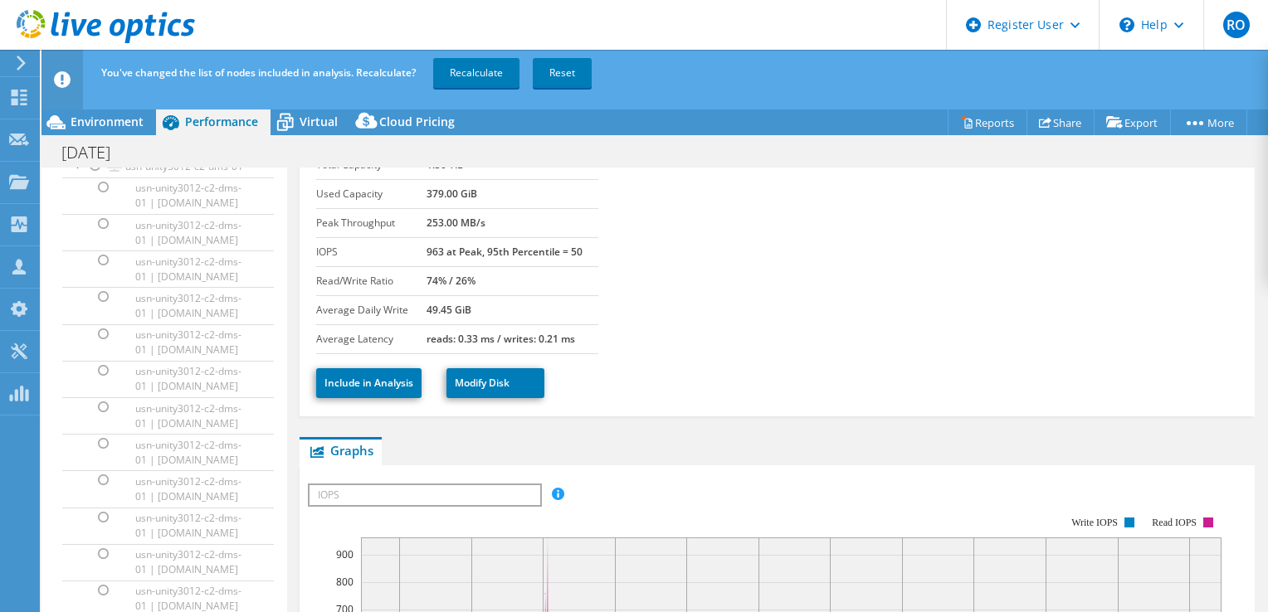
scroll to position [179344, 0]
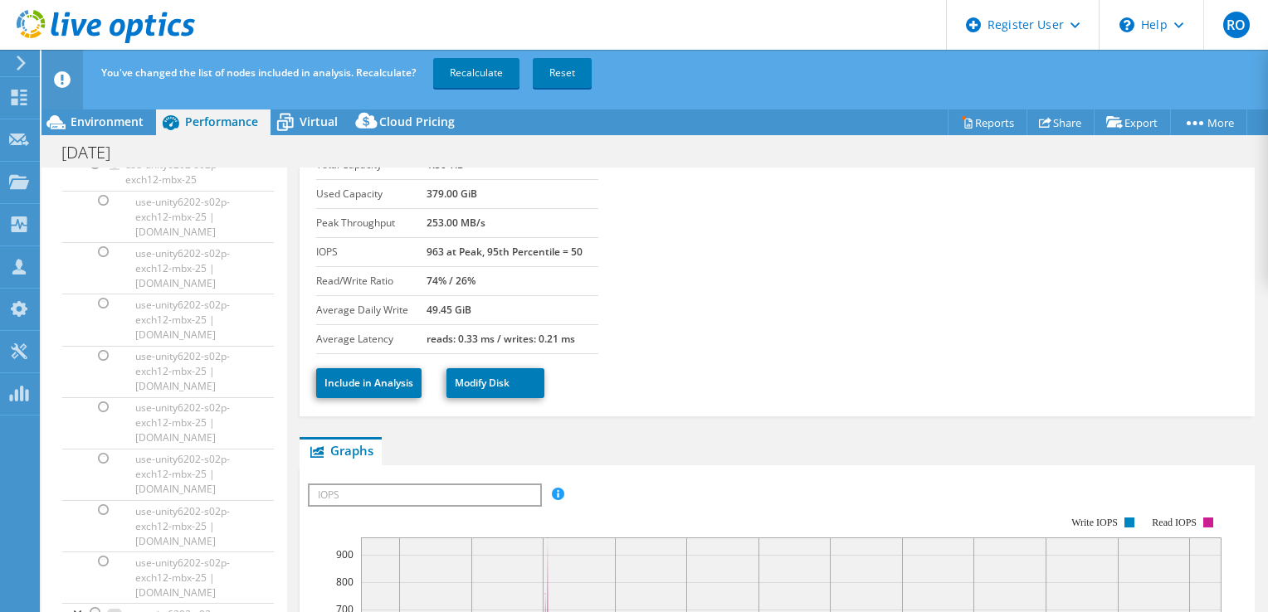
scroll to position [0, 0]
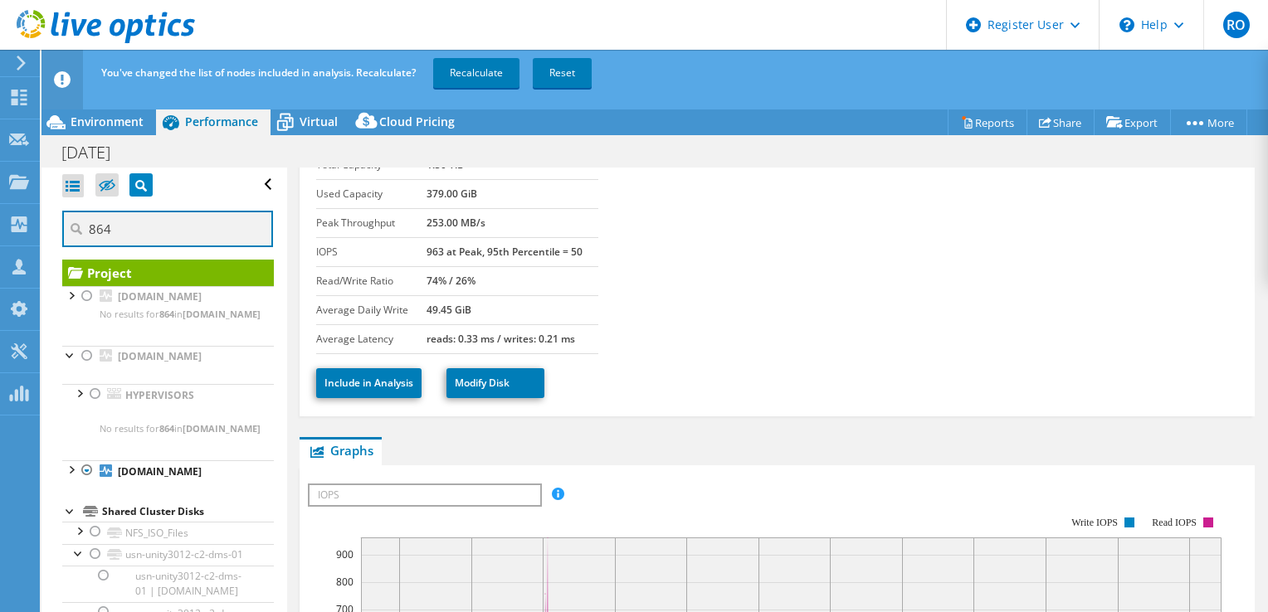
click at [196, 219] on input "864" at bounding box center [167, 229] width 211 height 37
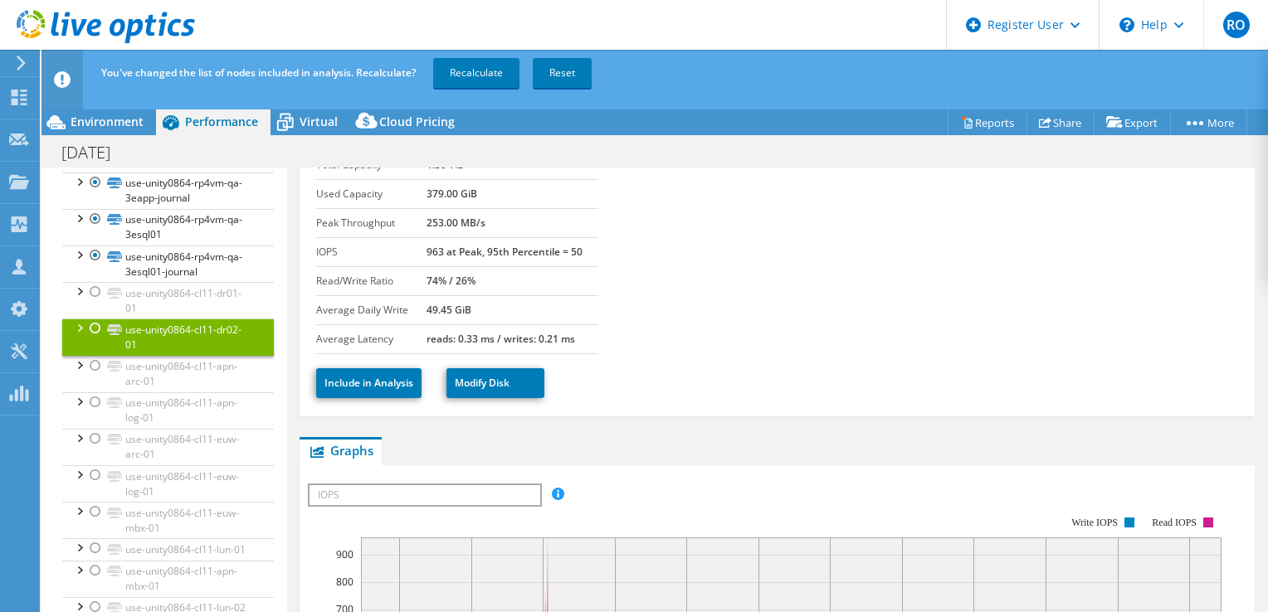
scroll to position [648, 0]
click at [93, 466] on div at bounding box center [95, 476] width 17 height 20
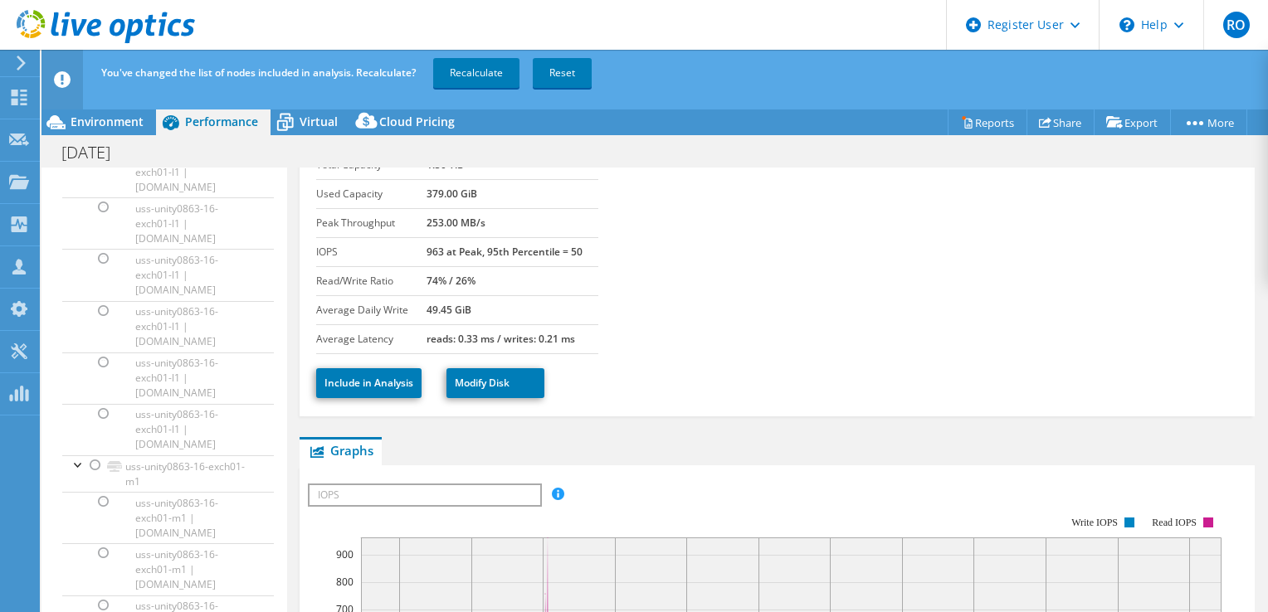
scroll to position [0, 0]
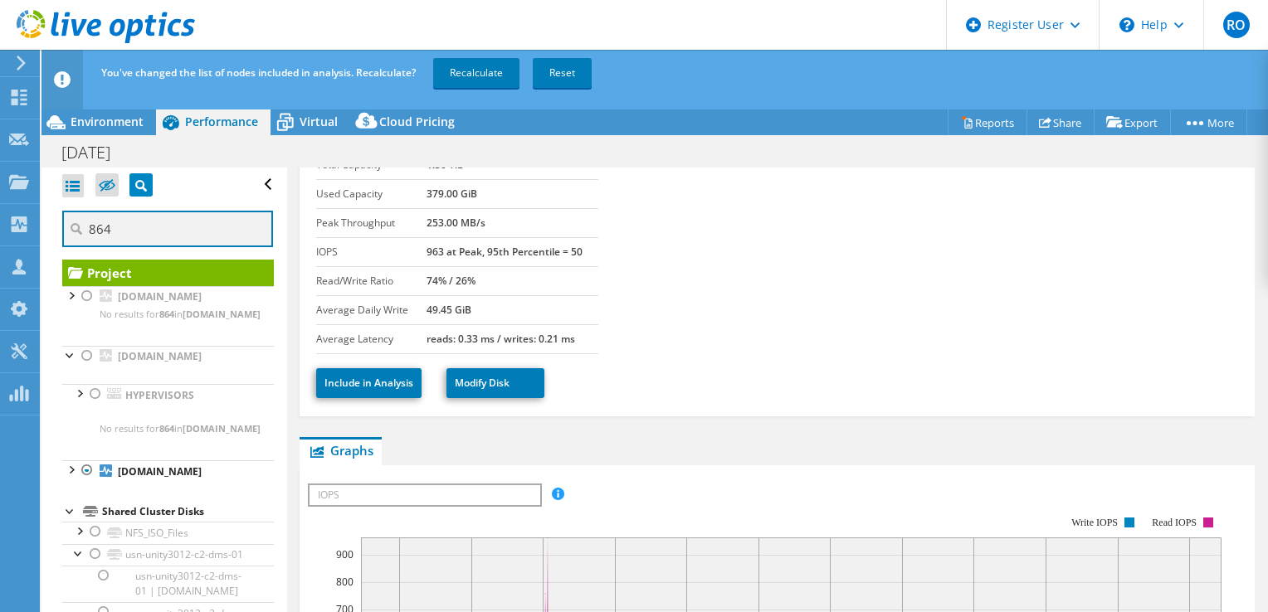
click at [145, 228] on input "864" at bounding box center [167, 229] width 211 height 37
